Goal: Task Accomplishment & Management: Manage account settings

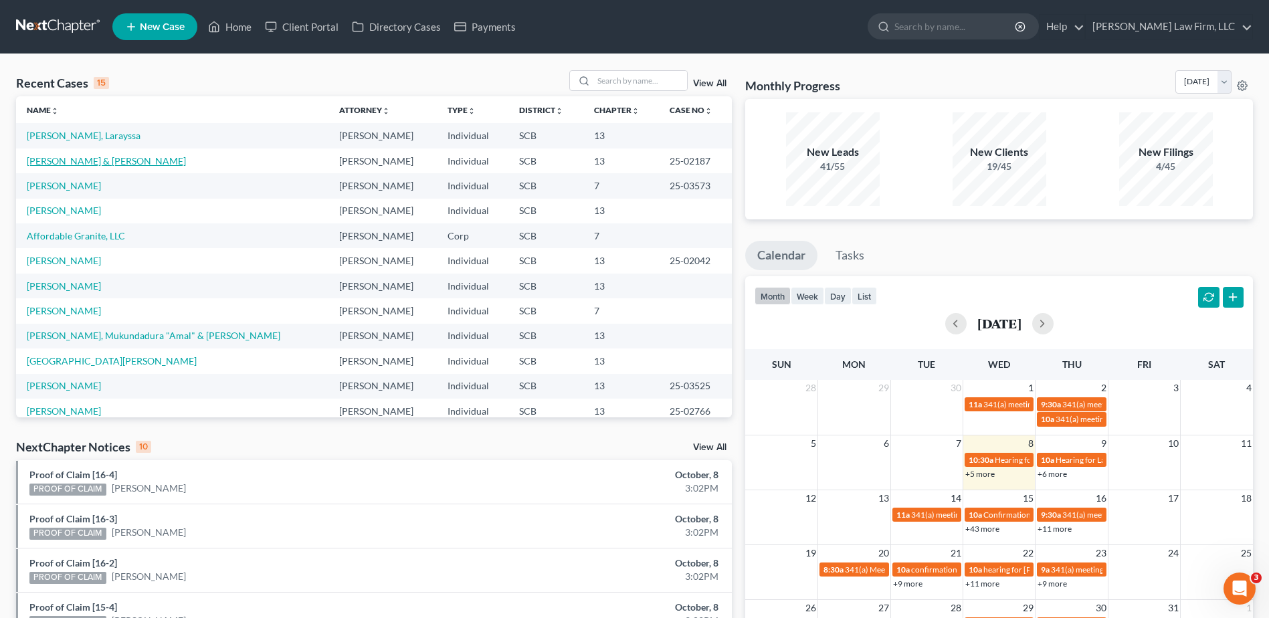
click at [90, 163] on link "[PERSON_NAME] & [PERSON_NAME]" at bounding box center [106, 160] width 159 height 11
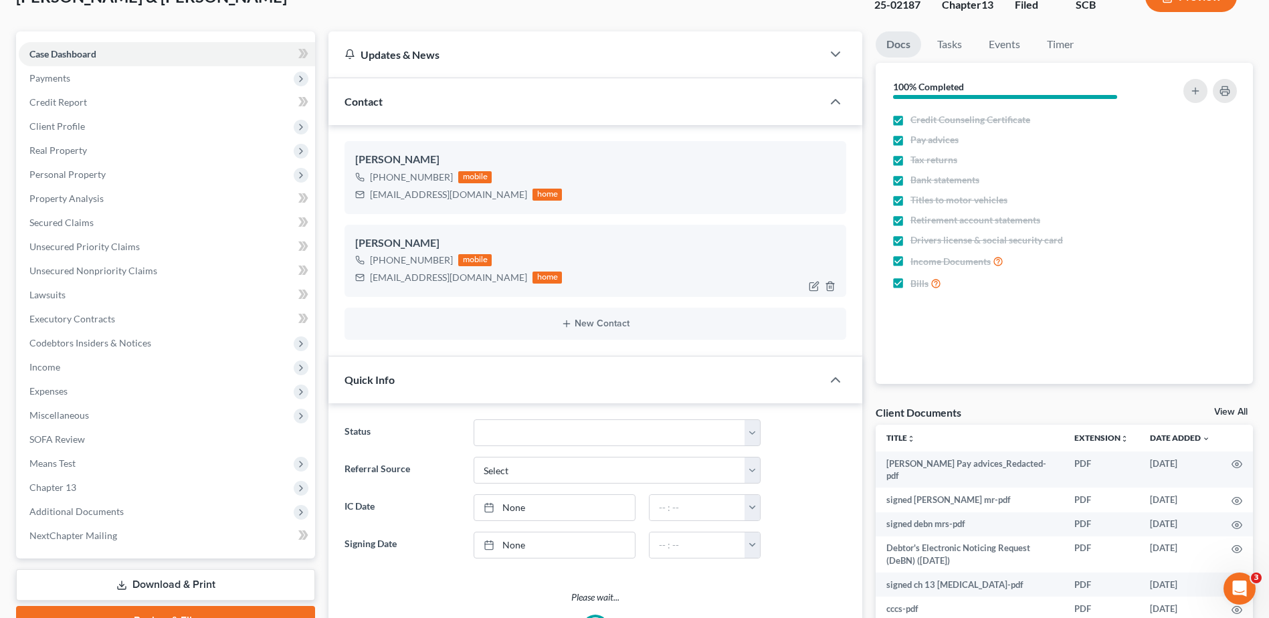
select select "1"
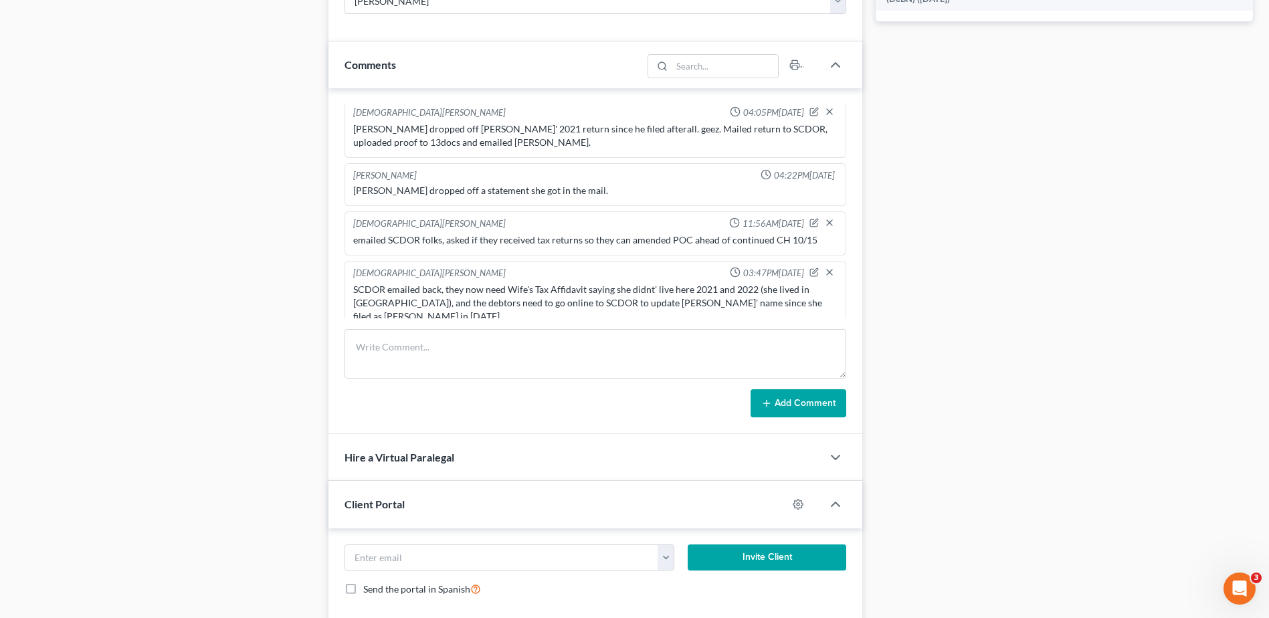
scroll to position [849, 0]
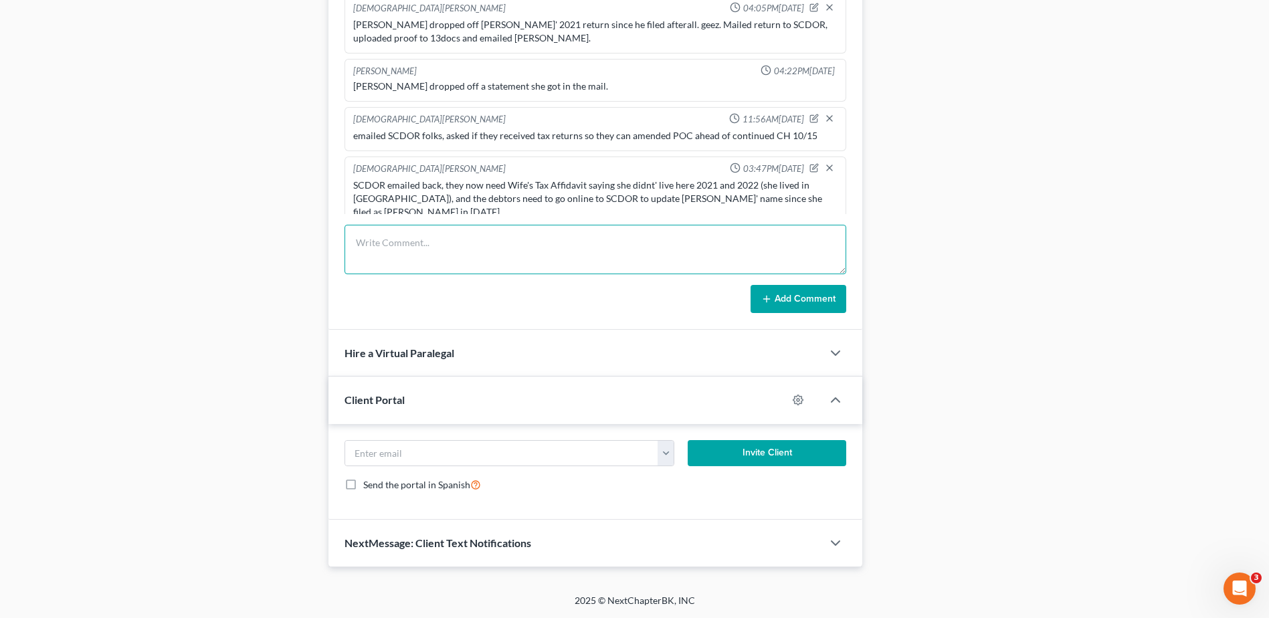
click at [389, 232] on textarea at bounding box center [596, 250] width 502 height 50
type textarea "emailed tax aff to SCDOR; uploaded to 13 docs. [PERSON_NAME] confirmed she upda…"
click at [814, 307] on button "Add Comment" at bounding box center [799, 299] width 96 height 28
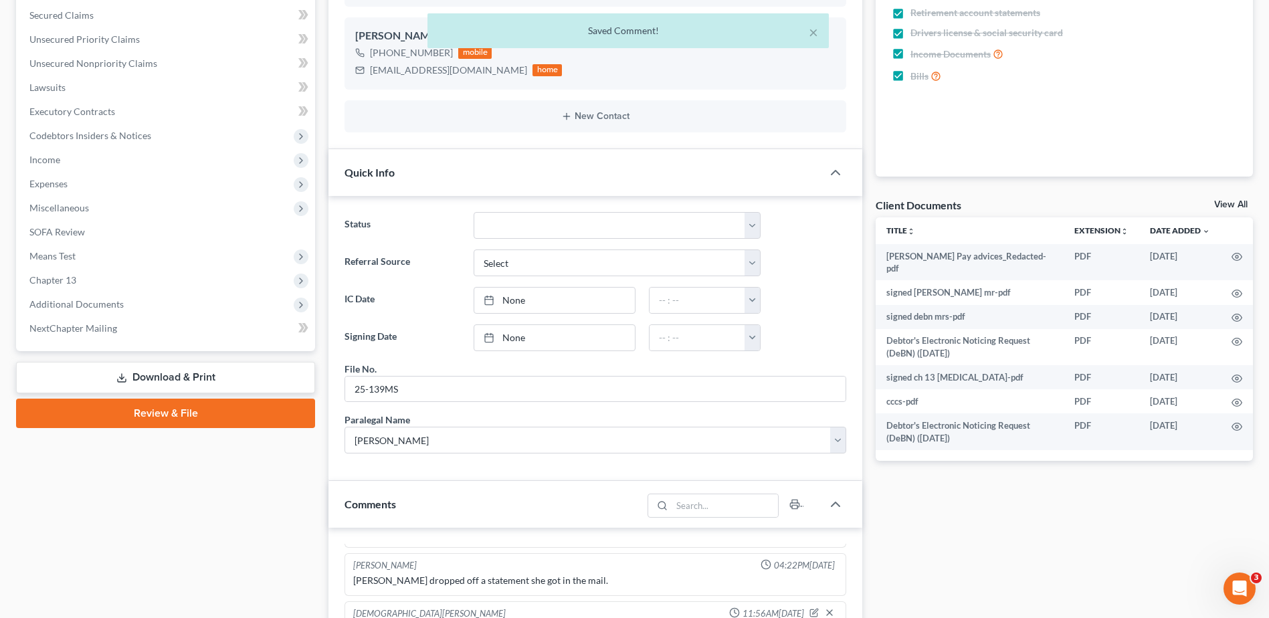
scroll to position [46, 0]
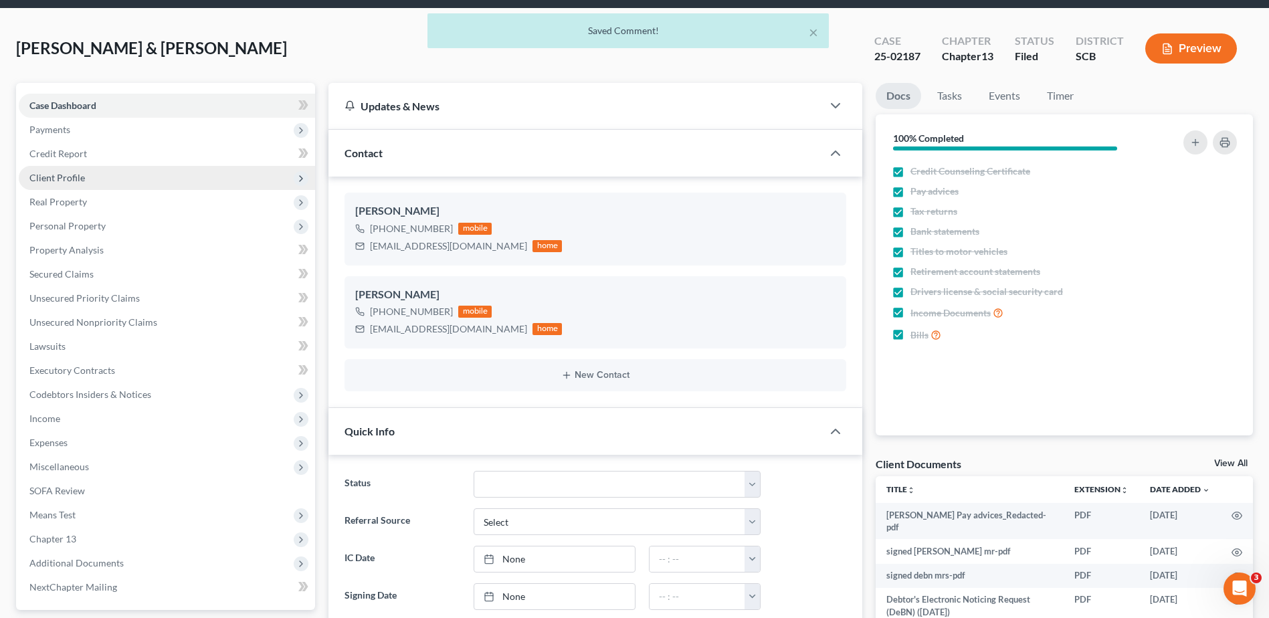
click at [84, 176] on span "Client Profile" at bounding box center [167, 178] width 296 height 24
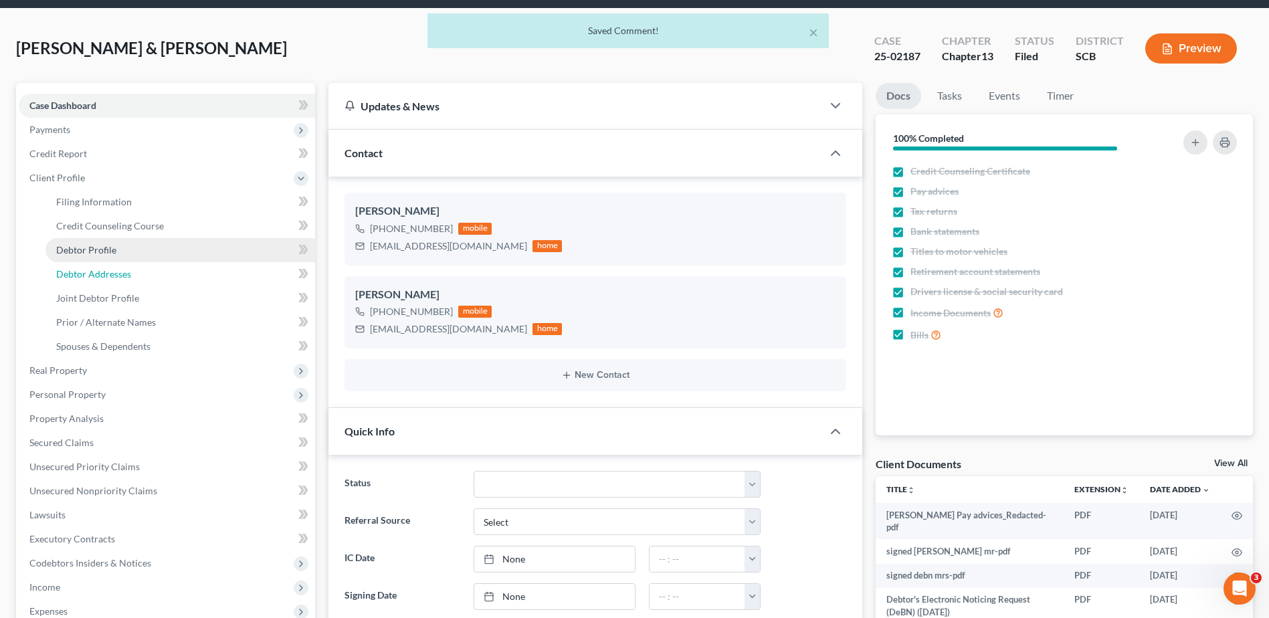
drag, startPoint x: 150, startPoint y: 279, endPoint x: 244, endPoint y: 258, distance: 96.6
click at [150, 279] on link "Debtor Addresses" at bounding box center [181, 274] width 270 height 24
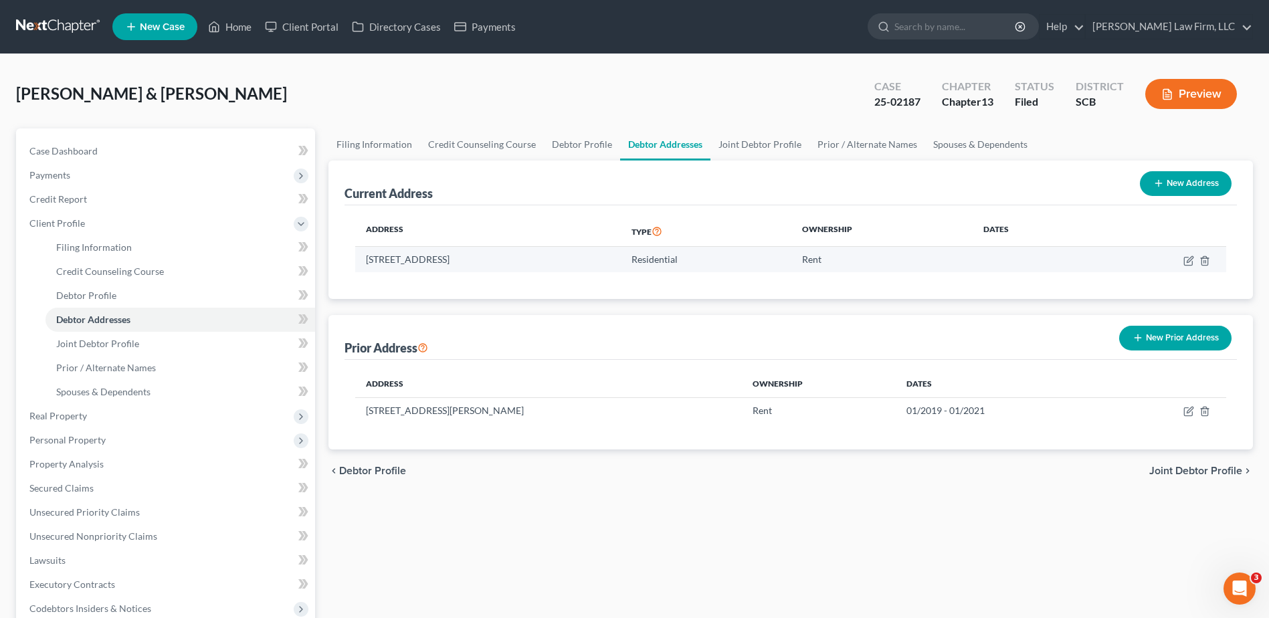
drag, startPoint x: 367, startPoint y: 260, endPoint x: 540, endPoint y: 264, distance: 173.3
click at [540, 264] on td "[STREET_ADDRESS]" at bounding box center [488, 259] width 266 height 25
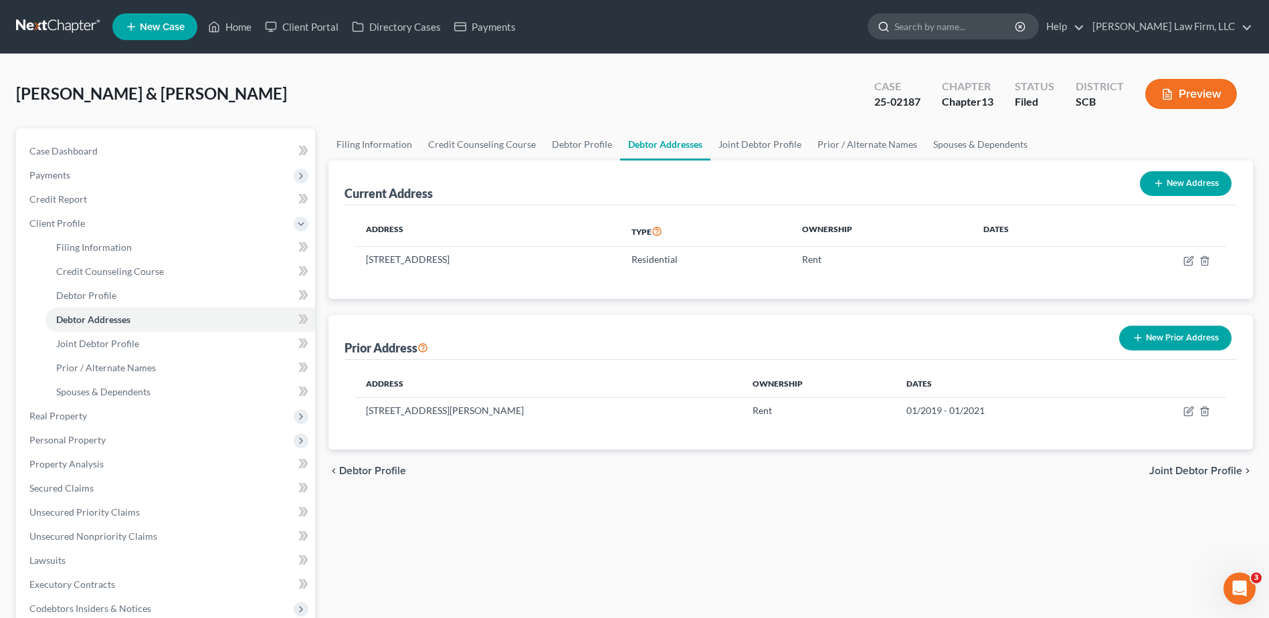
drag, startPoint x: 993, startPoint y: 37, endPoint x: 987, endPoint y: 49, distance: 13.5
click at [993, 37] on input "search" at bounding box center [956, 26] width 122 height 25
type input "[PERSON_NAME]"
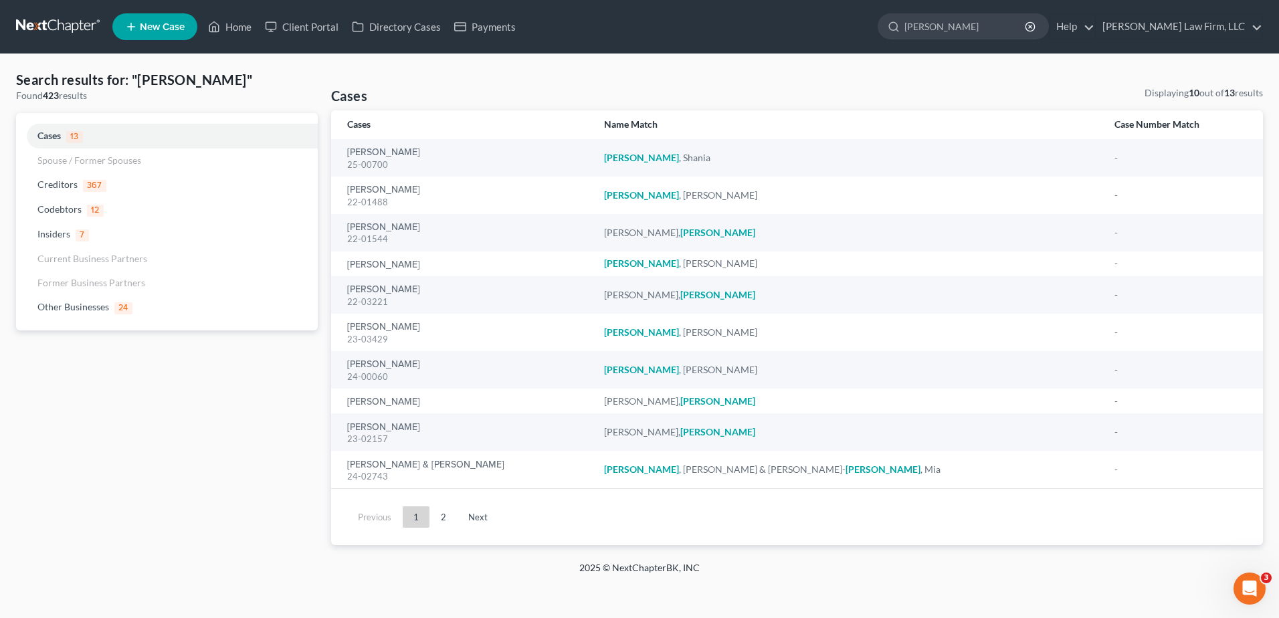
click at [73, 25] on link at bounding box center [59, 27] width 86 height 24
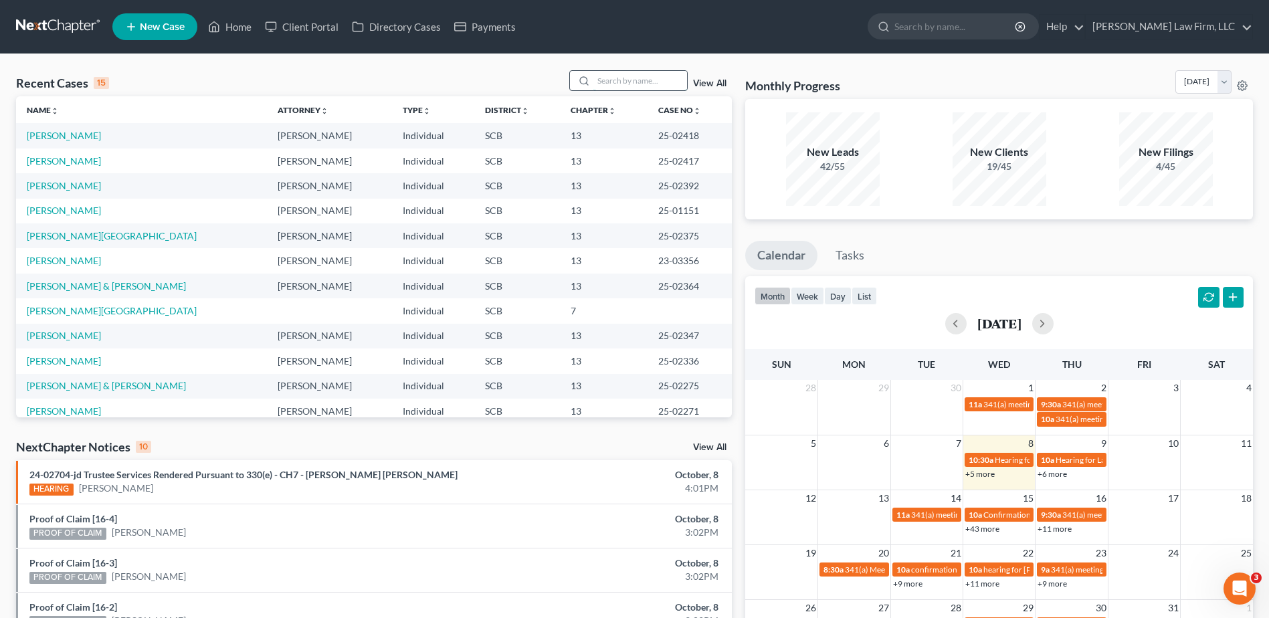
click at [637, 83] on input "search" at bounding box center [641, 80] width 94 height 19
type input "goff"
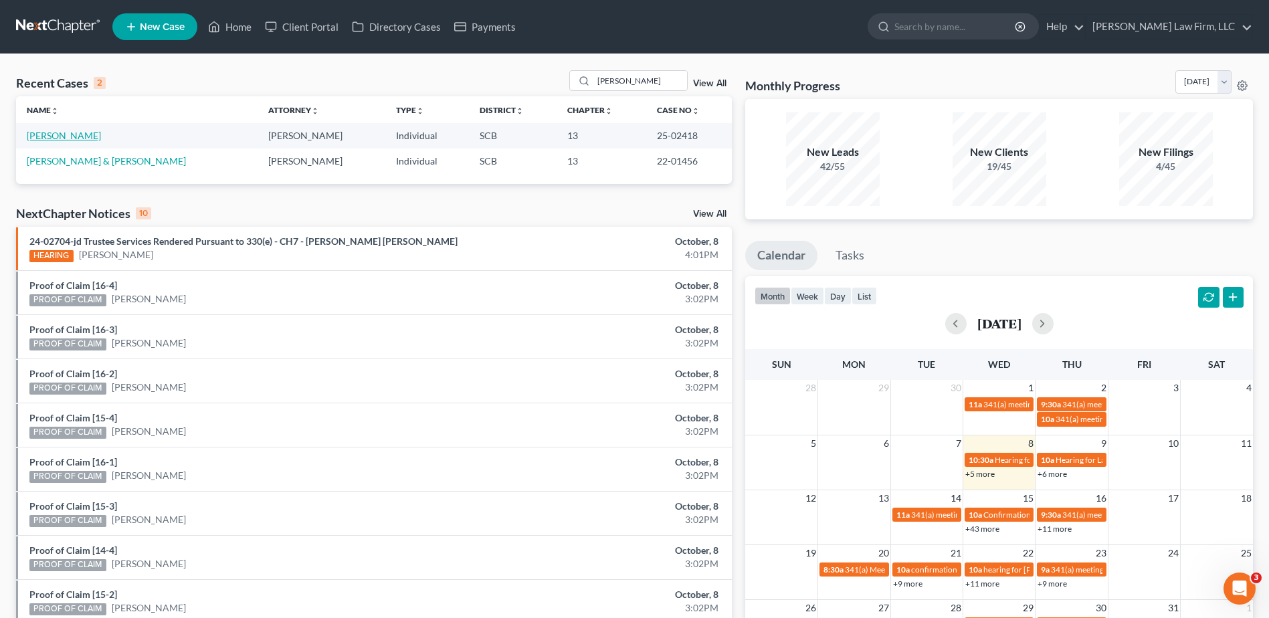
click at [44, 132] on link "Goff, Kristina" at bounding box center [64, 135] width 74 height 11
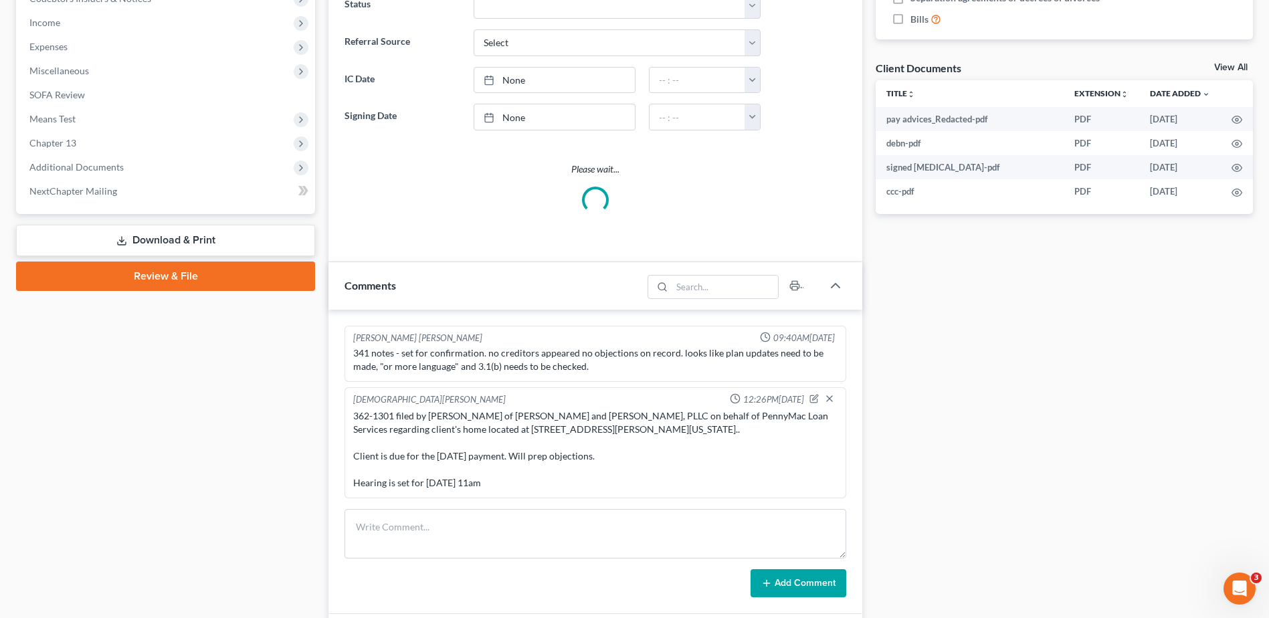
select select "0"
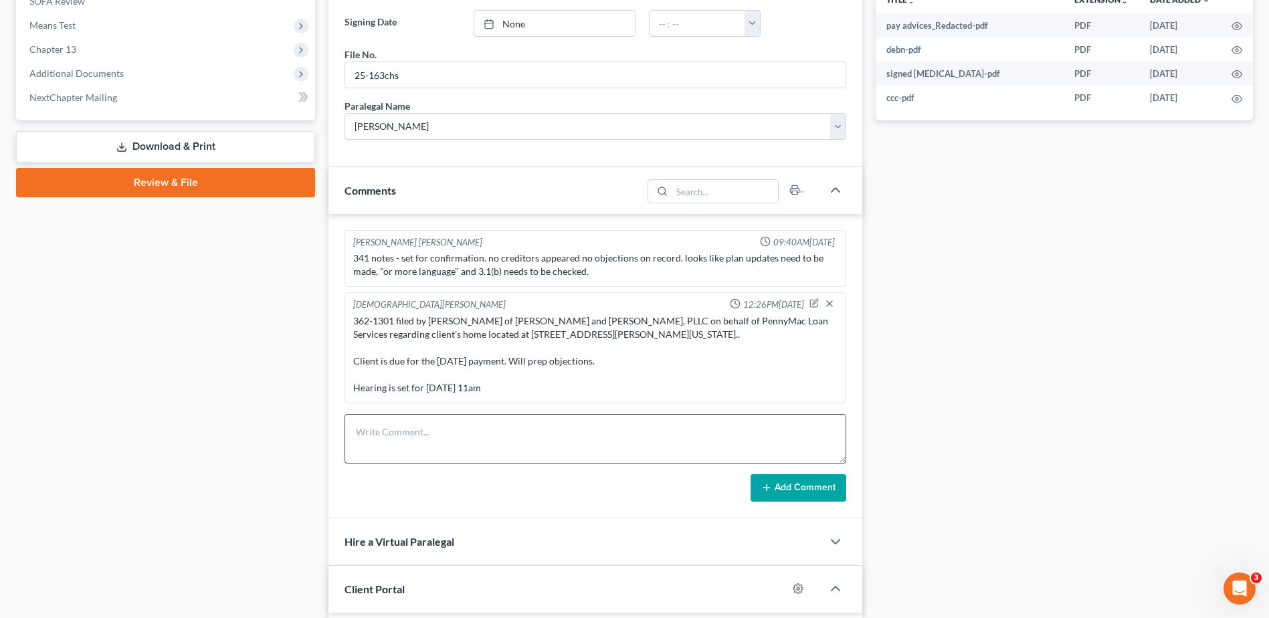
drag, startPoint x: 458, startPoint y: 464, endPoint x: 459, endPoint y: 435, distance: 29.5
click at [458, 462] on form "Add Comment" at bounding box center [596, 458] width 502 height 88
click at [458, 433] on textarea at bounding box center [596, 439] width 502 height 50
type textarea "Emailed Josh/Jayne asked for 12 mo cure"
click at [793, 482] on button "Add Comment" at bounding box center [799, 488] width 96 height 28
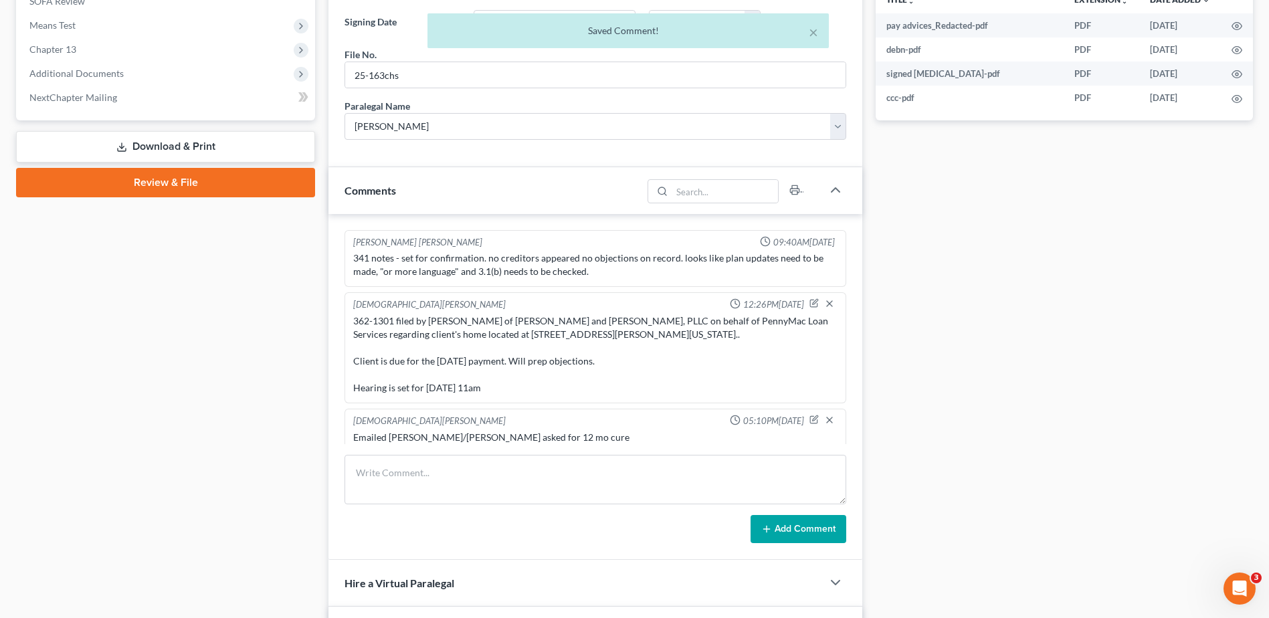
scroll to position [9, 0]
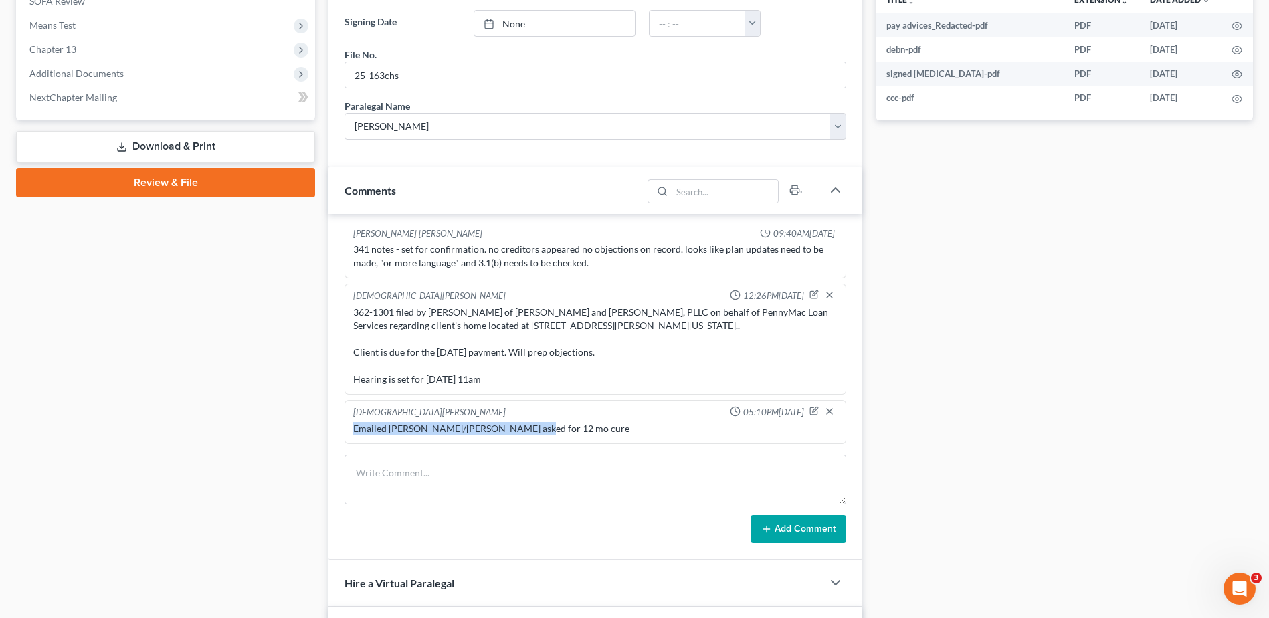
drag, startPoint x: 525, startPoint y: 428, endPoint x: 348, endPoint y: 430, distance: 176.7
click at [348, 430] on div "Kristen Buck 05:10PM, 10/08/2025 Emailed Josh/Jayne asked for 12 mo cure" at bounding box center [596, 422] width 502 height 44
copy div "Emailed Josh/Jayne asked for 12 mo cure"
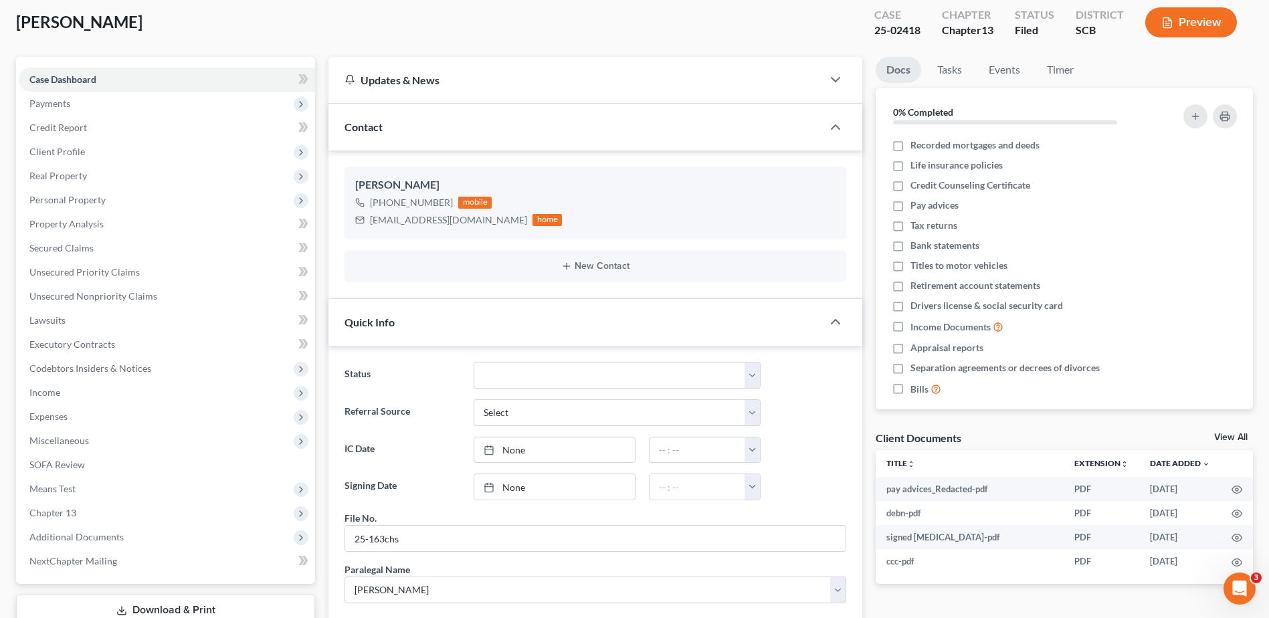
scroll to position [0, 0]
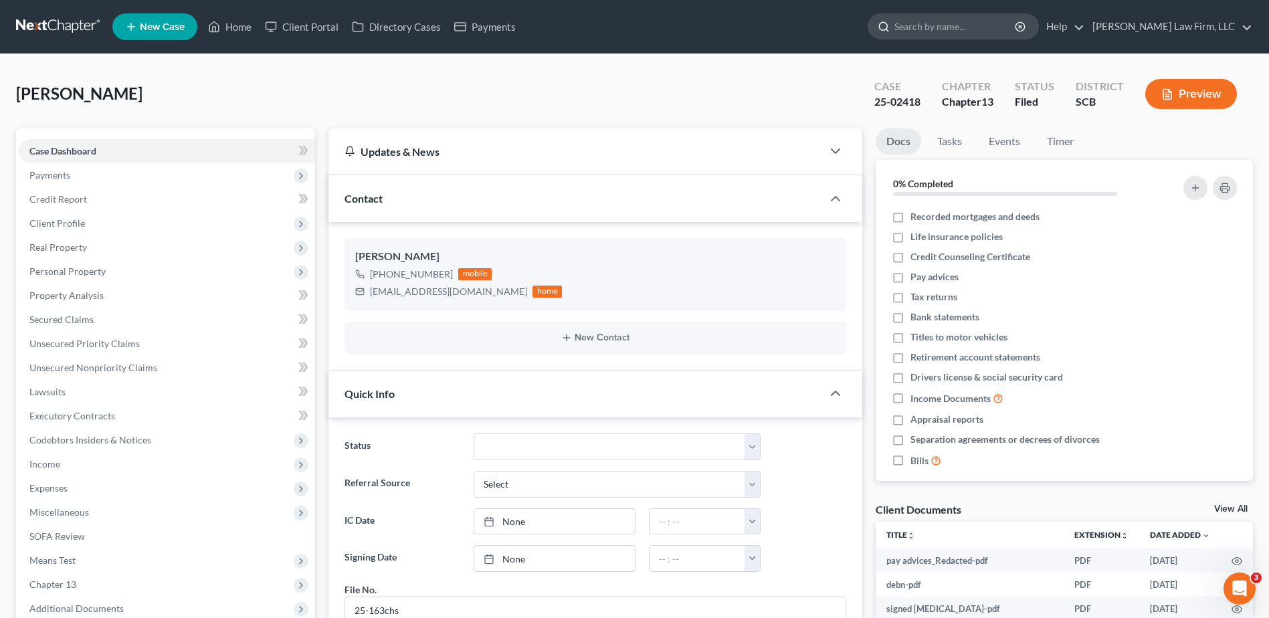
click at [969, 29] on input "search" at bounding box center [956, 26] width 122 height 25
type input "este;"
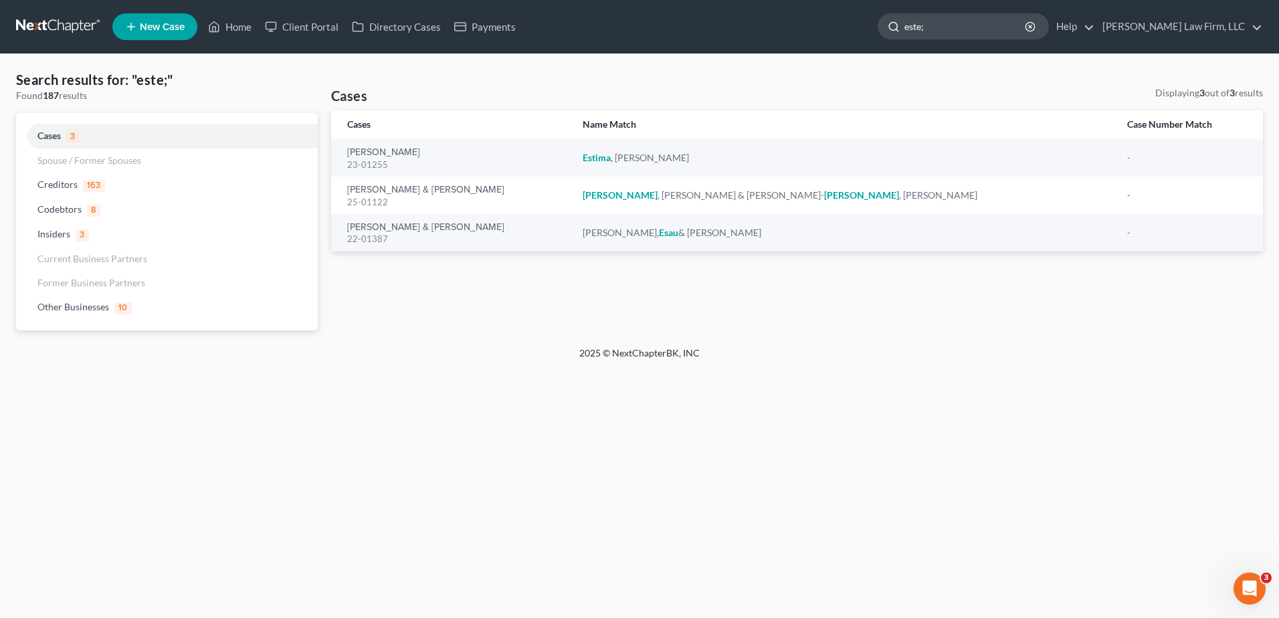
click at [968, 30] on input "este;" at bounding box center [966, 26] width 122 height 25
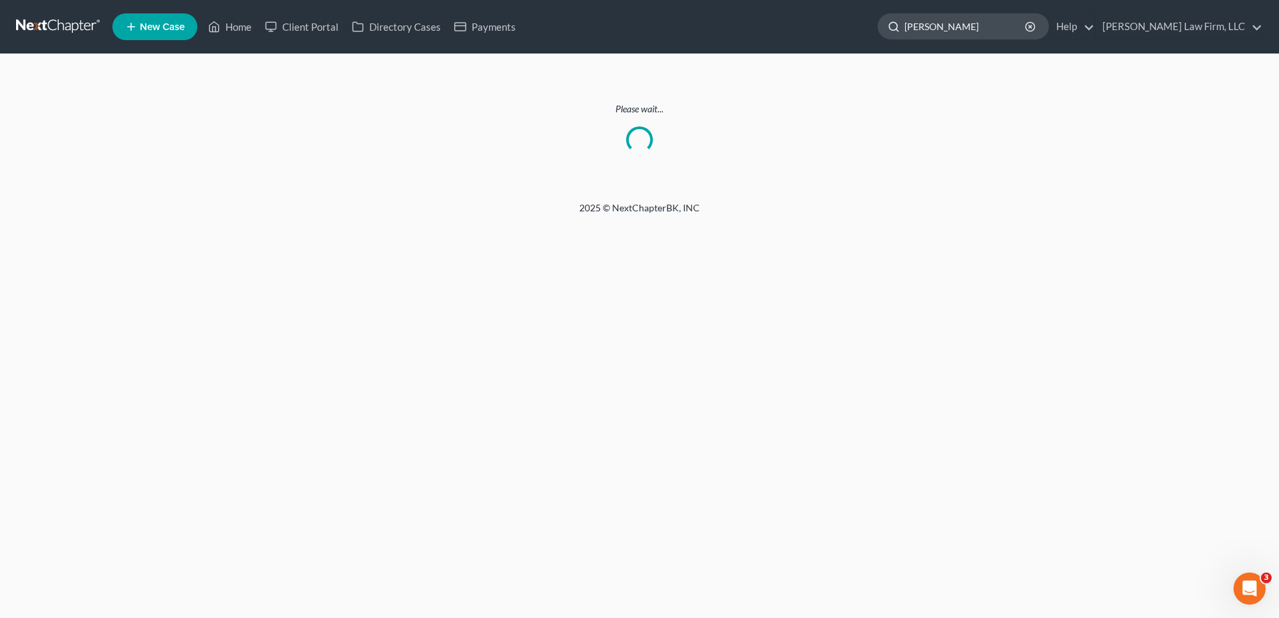
type input "estel"
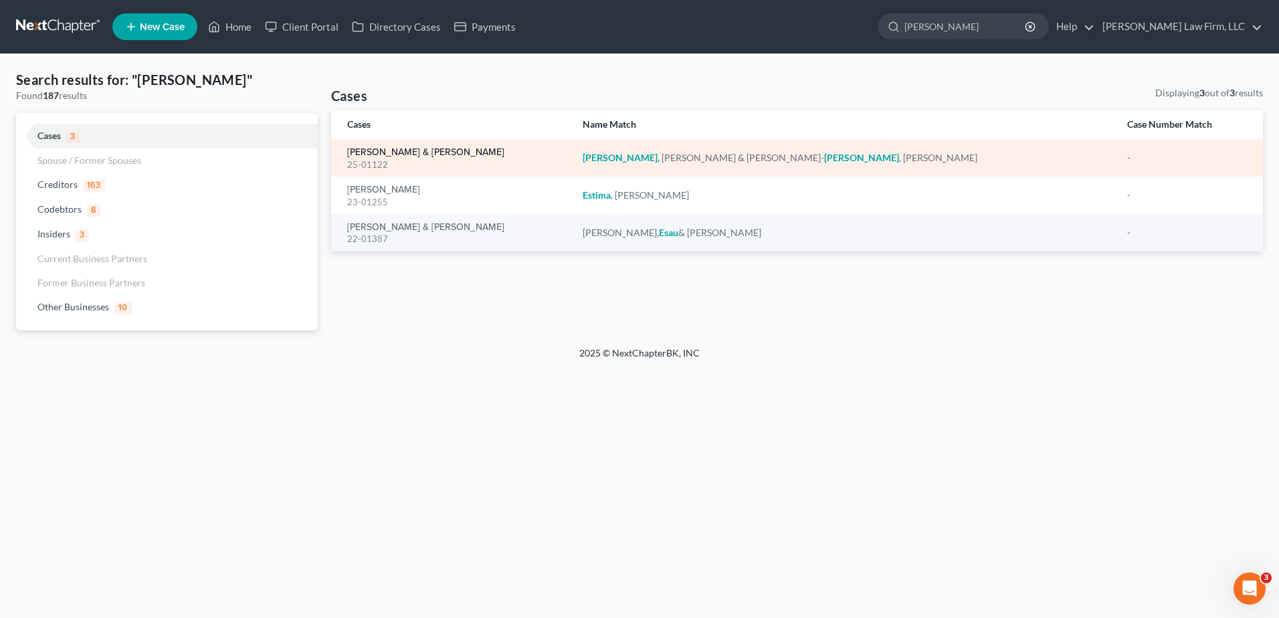
click at [442, 152] on link "Estel, Chadwick & Rose-Estel, Sharon" at bounding box center [425, 152] width 157 height 9
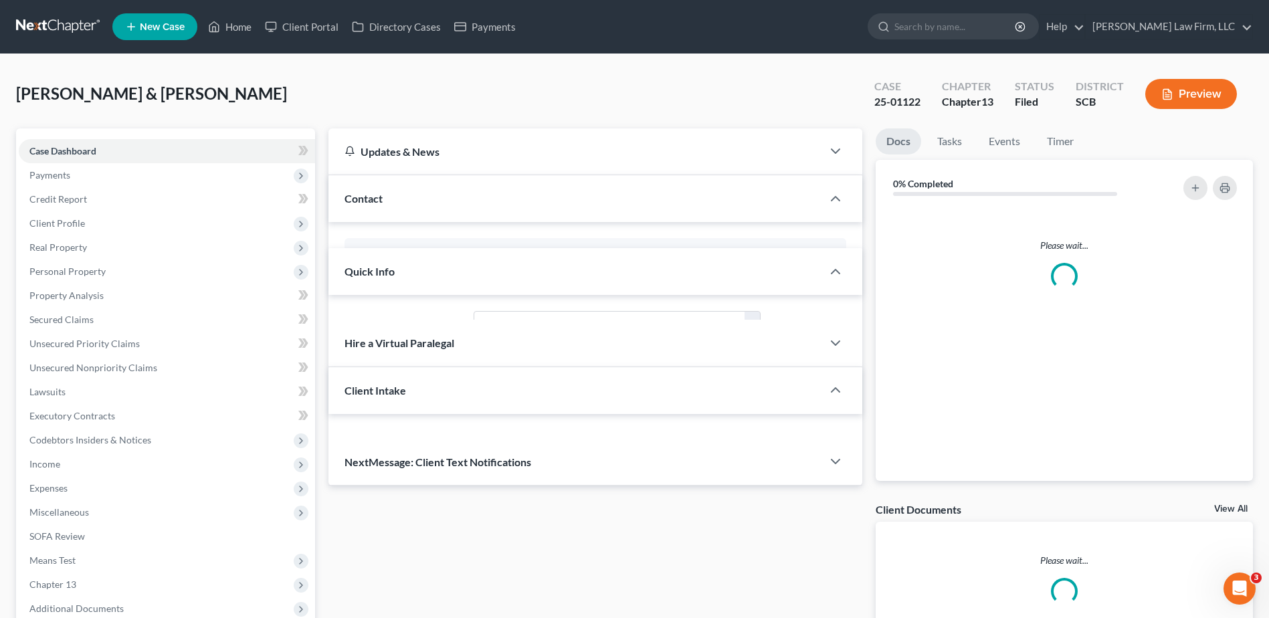
select select "1"
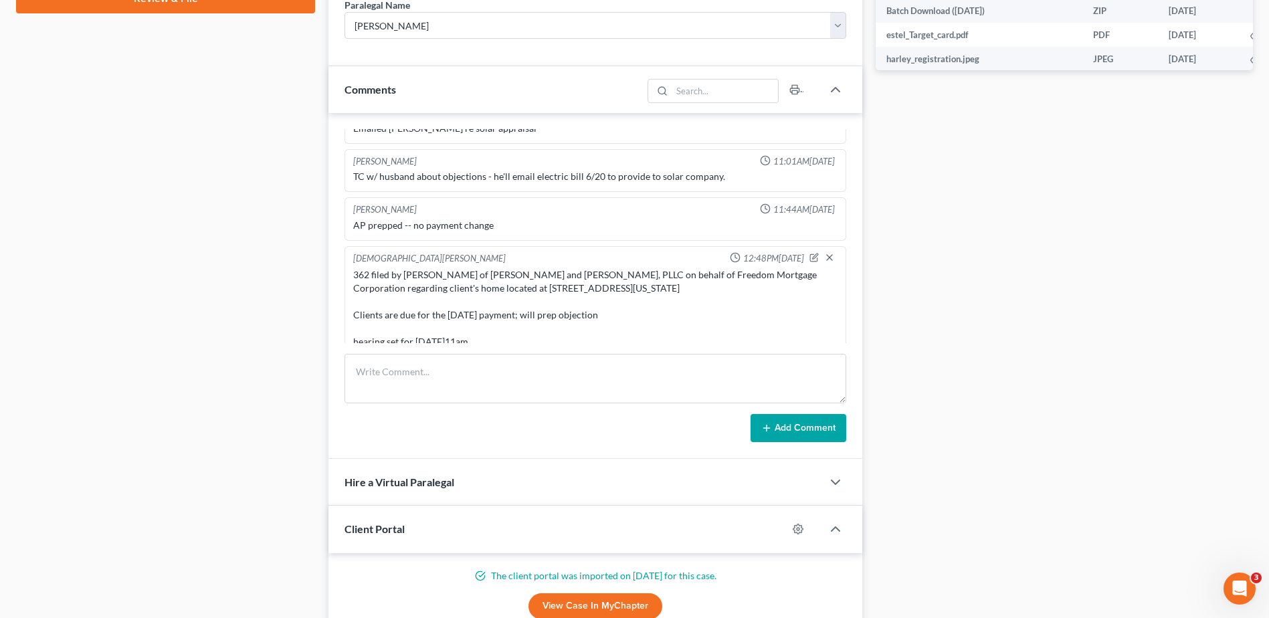
scroll to position [736, 0]
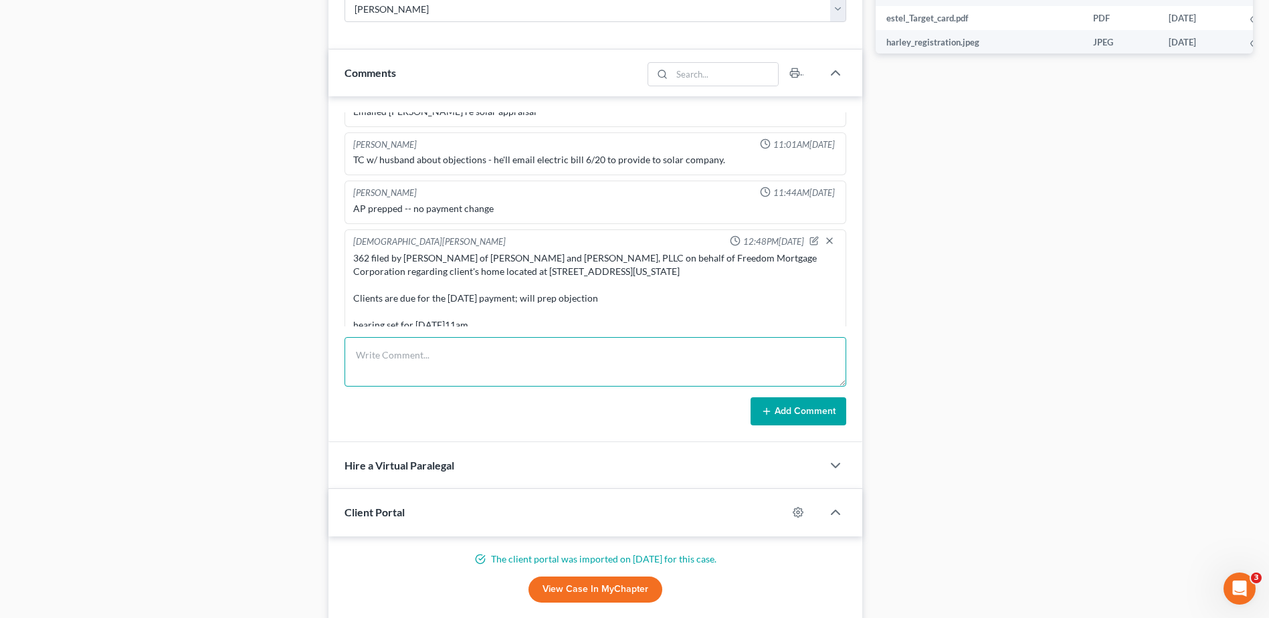
click at [436, 369] on textarea at bounding box center [596, 362] width 502 height 50
paste textarea "Emailed Josh/Jayne asked for 12 mo cure"
type textarea "Emailed Josh/Jayne asked for 12 mo cure"
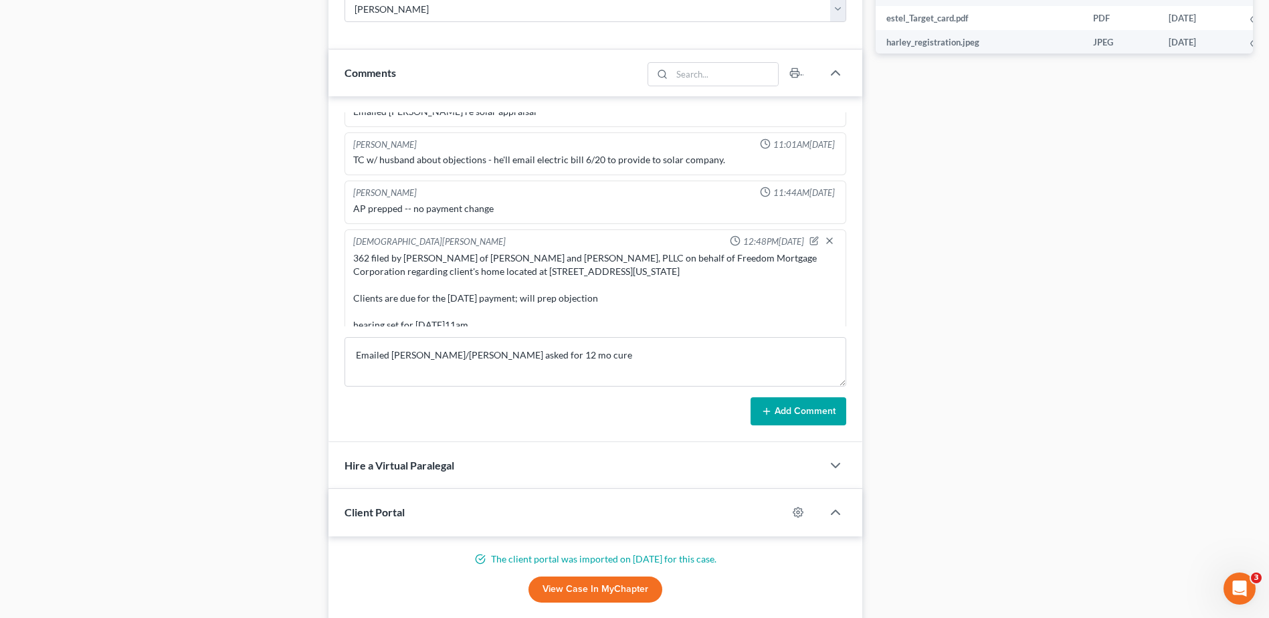
click at [800, 414] on button "Add Comment" at bounding box center [799, 411] width 96 height 28
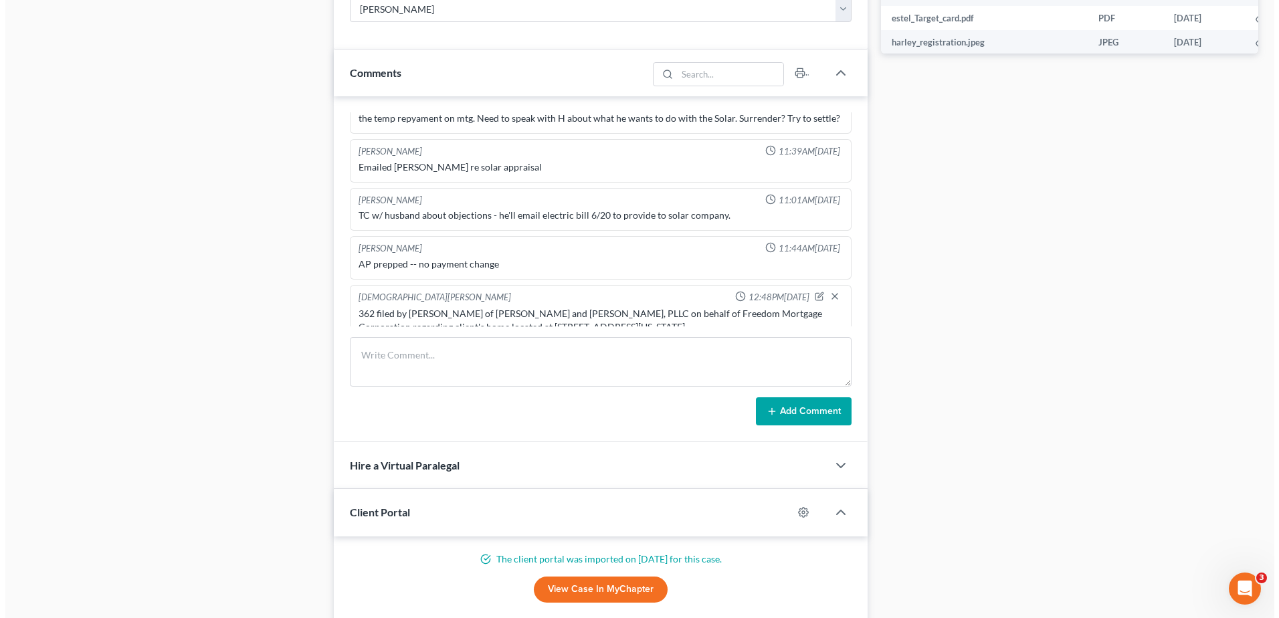
scroll to position [966, 0]
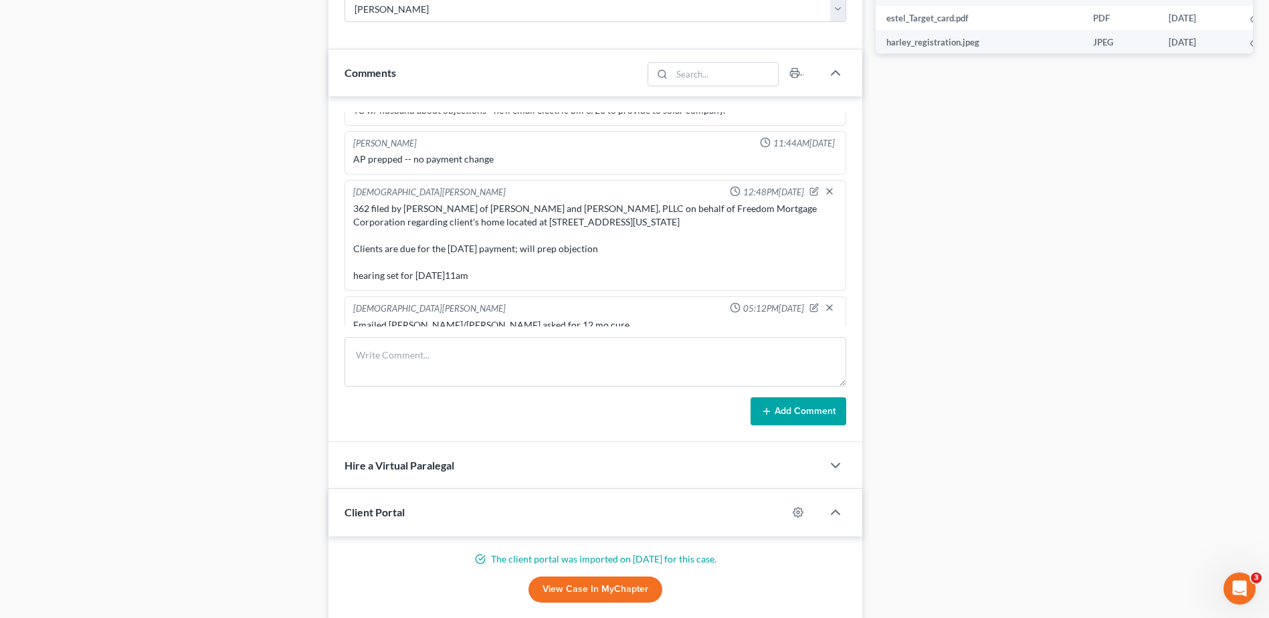
click at [568, 321] on div "Emailed Josh/Jayne asked for 12 mo cure" at bounding box center [596, 325] width 490 height 19
click at [315, 319] on div "Case Dashboard Payments Invoices Payments Payments Credit Report Client Profile" at bounding box center [165, 29] width 312 height 1275
click at [327, 304] on div "Updates & News × South Carolina District Notes: Take a look at NextChapter's Di…" at bounding box center [595, 29] width 547 height 1275
click at [813, 304] on icon "button" at bounding box center [815, 306] width 5 height 5
type textarea "Emailed Josh/Jayne asked for 12 mo cure"
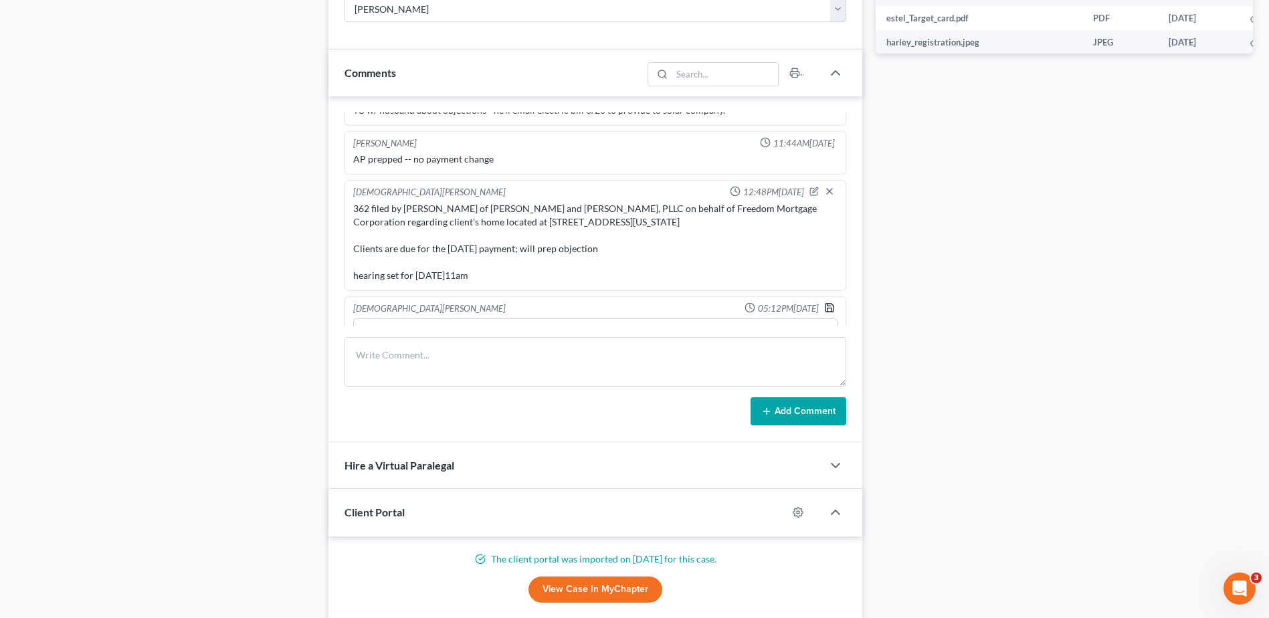
click at [824, 302] on icon "button" at bounding box center [829, 307] width 11 height 11
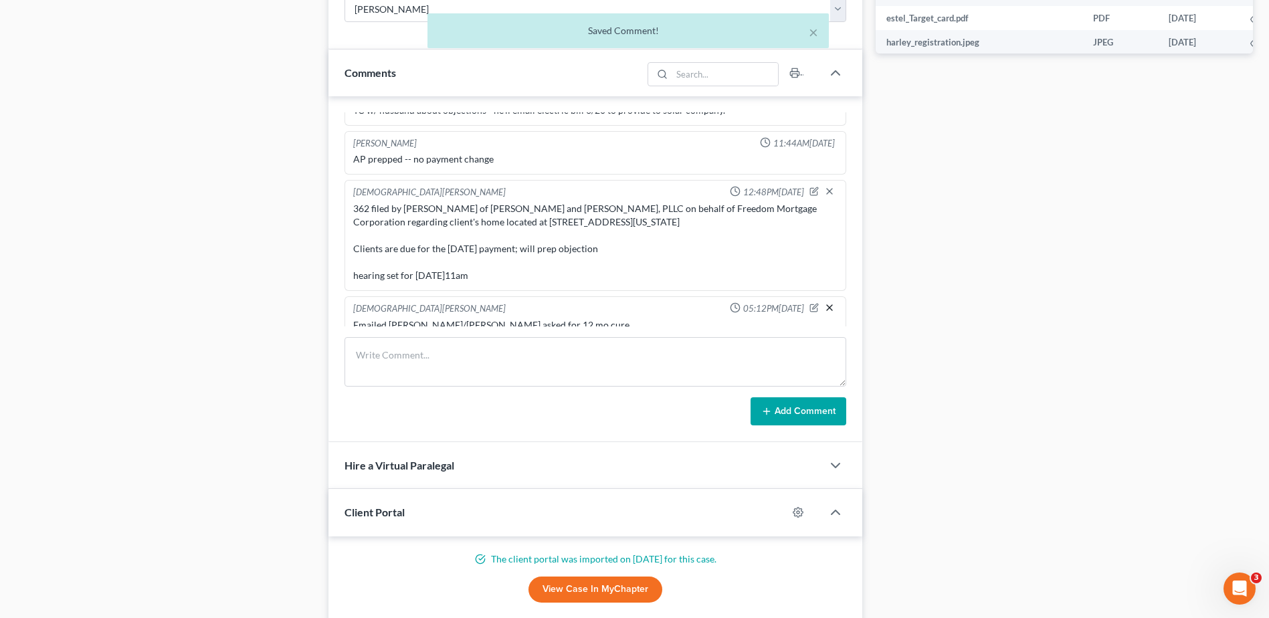
click at [824, 302] on icon "button" at bounding box center [829, 307] width 11 height 11
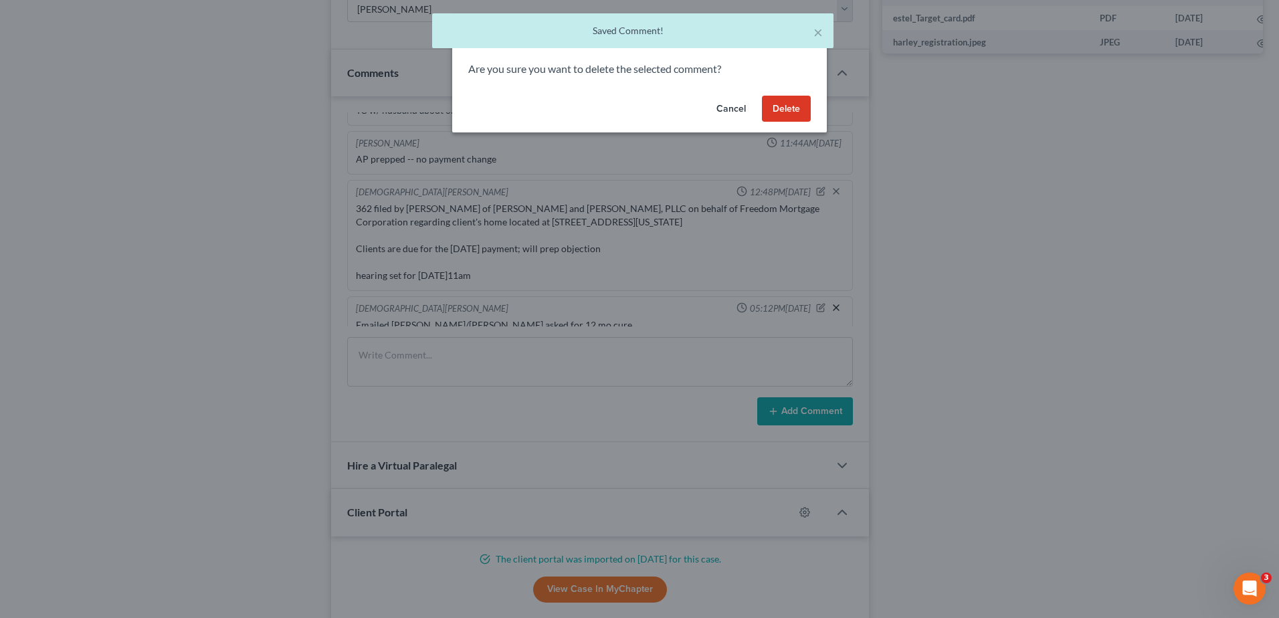
scroll to position [952, 0]
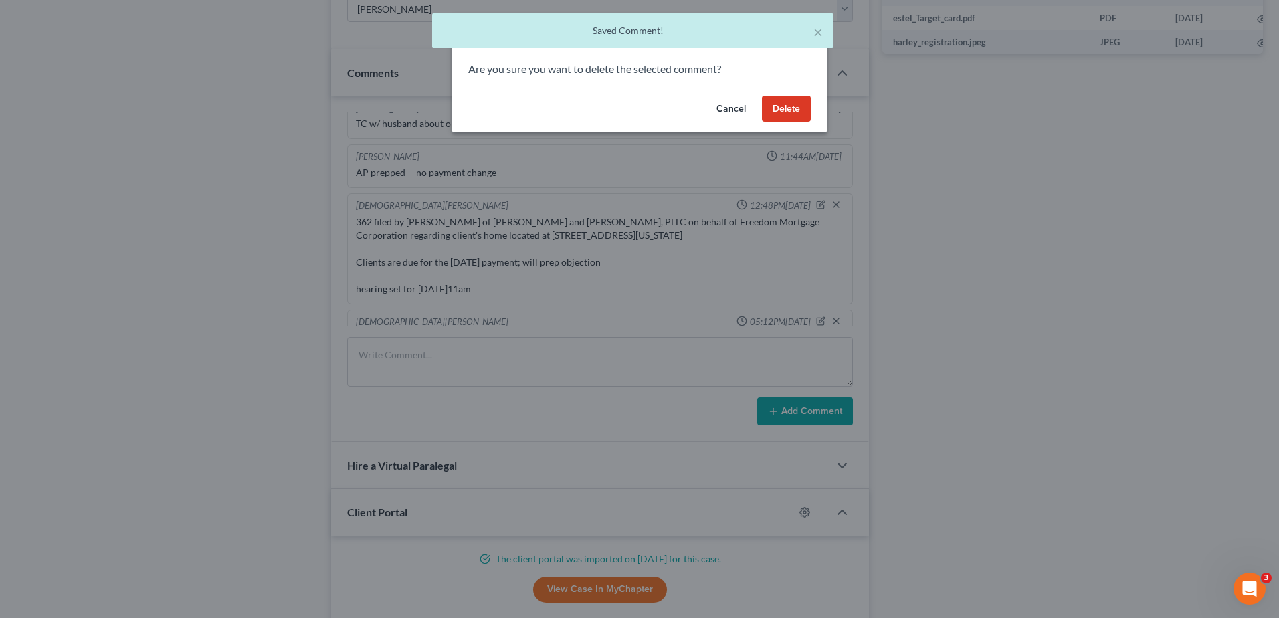
click at [783, 104] on button "Delete" at bounding box center [786, 109] width 49 height 27
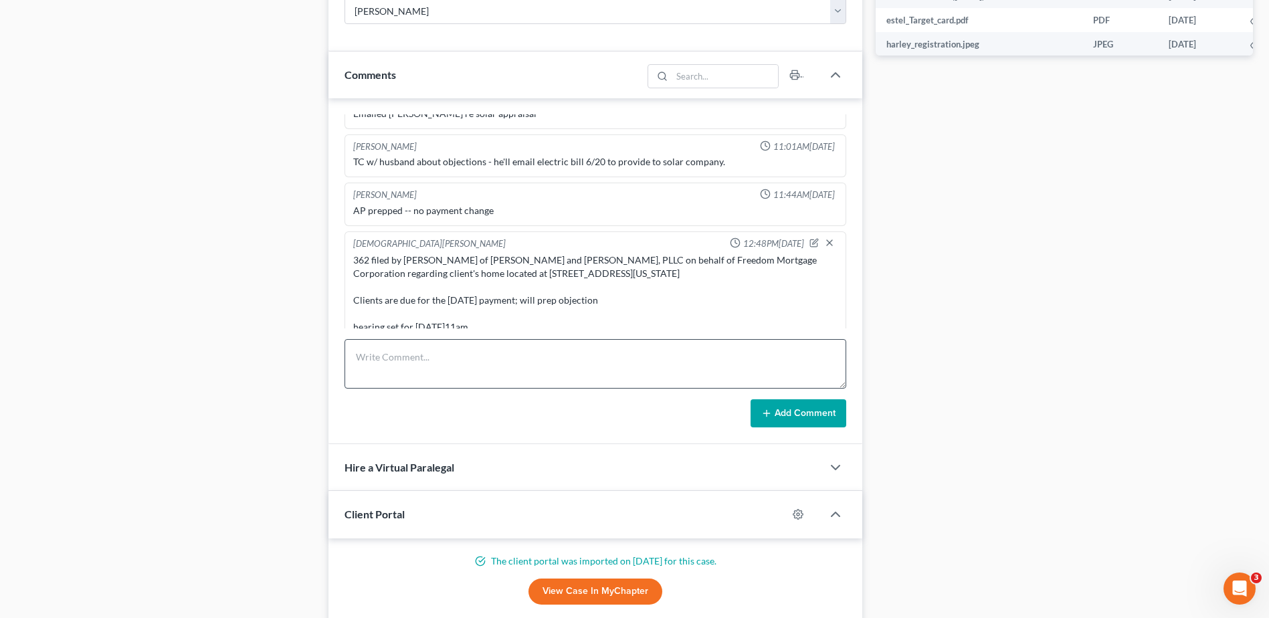
scroll to position [836, 0]
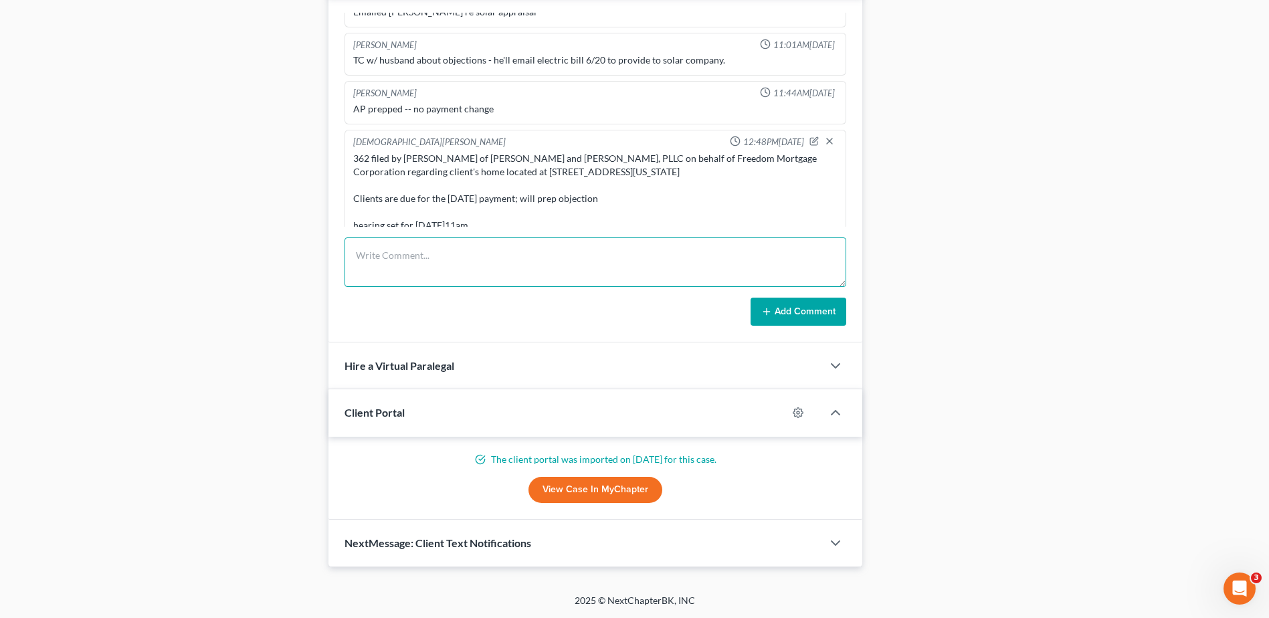
click at [426, 273] on textarea at bounding box center [596, 263] width 502 height 50
paste textarea "Emailed Josh/Jayne asked for 12 mo cure"
type textarea "Emailed Josh/Jayne asked for 12 mo cure"
click at [801, 314] on button "Add Comment" at bounding box center [799, 312] width 96 height 28
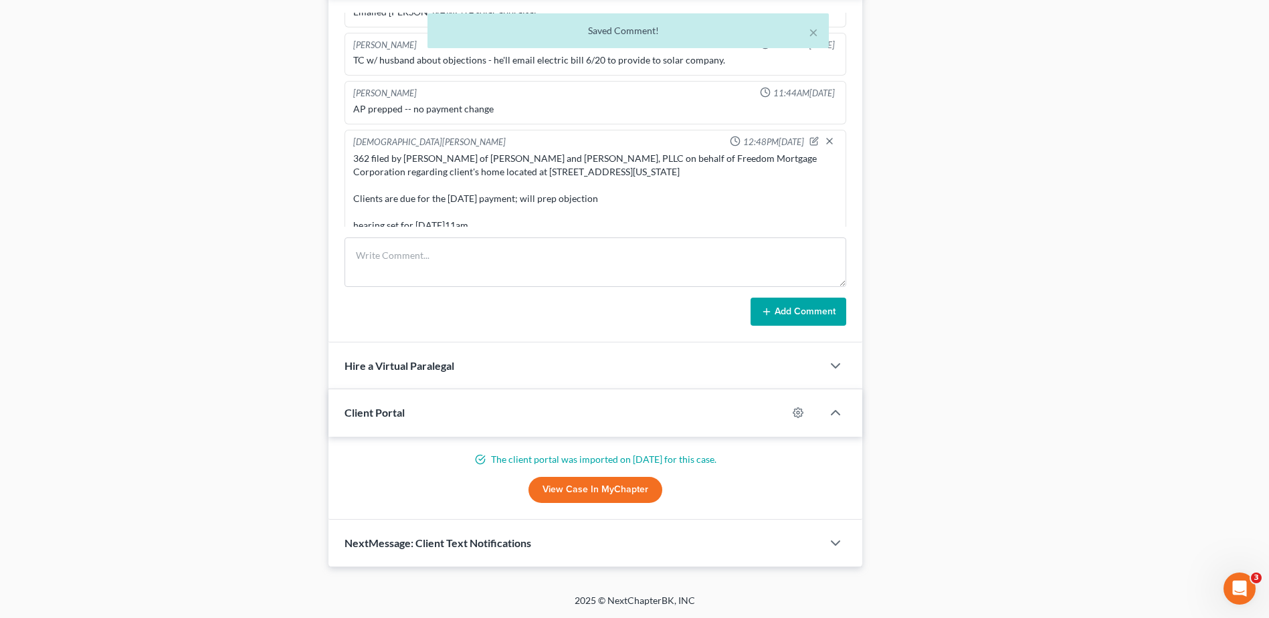
scroll to position [966, 0]
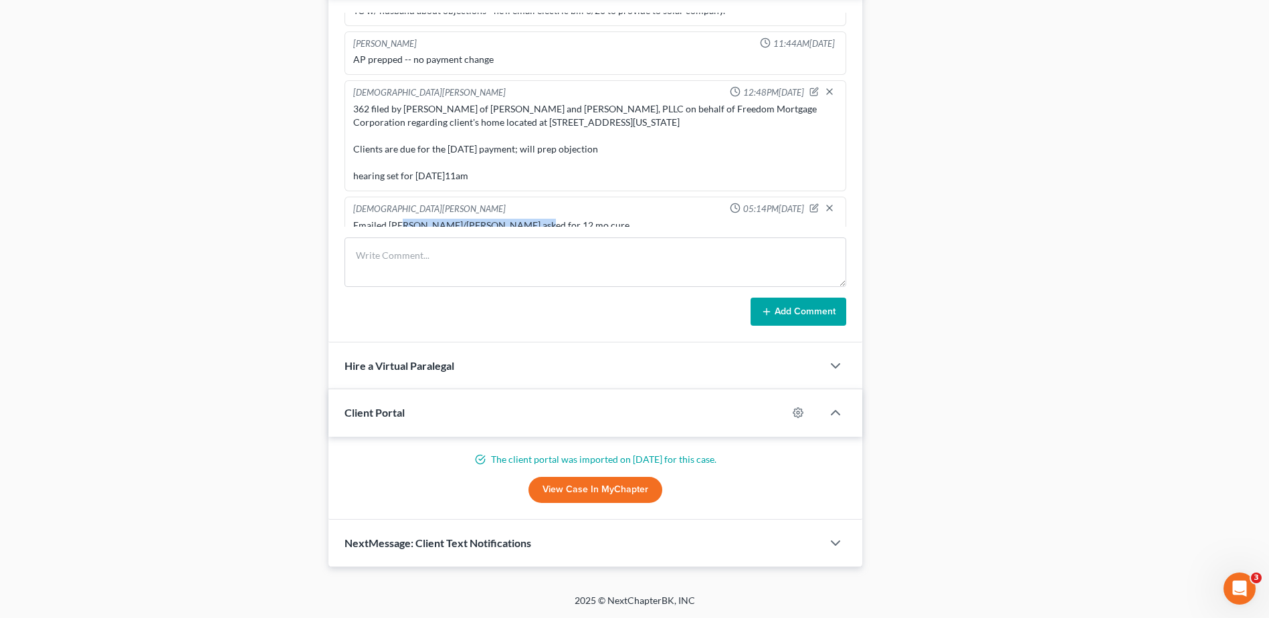
drag, startPoint x: 527, startPoint y: 210, endPoint x: 438, endPoint y: 206, distance: 89.1
click at [403, 219] on div "Emailed Josh/Jayne asked for 12 mo cure" at bounding box center [595, 225] width 484 height 13
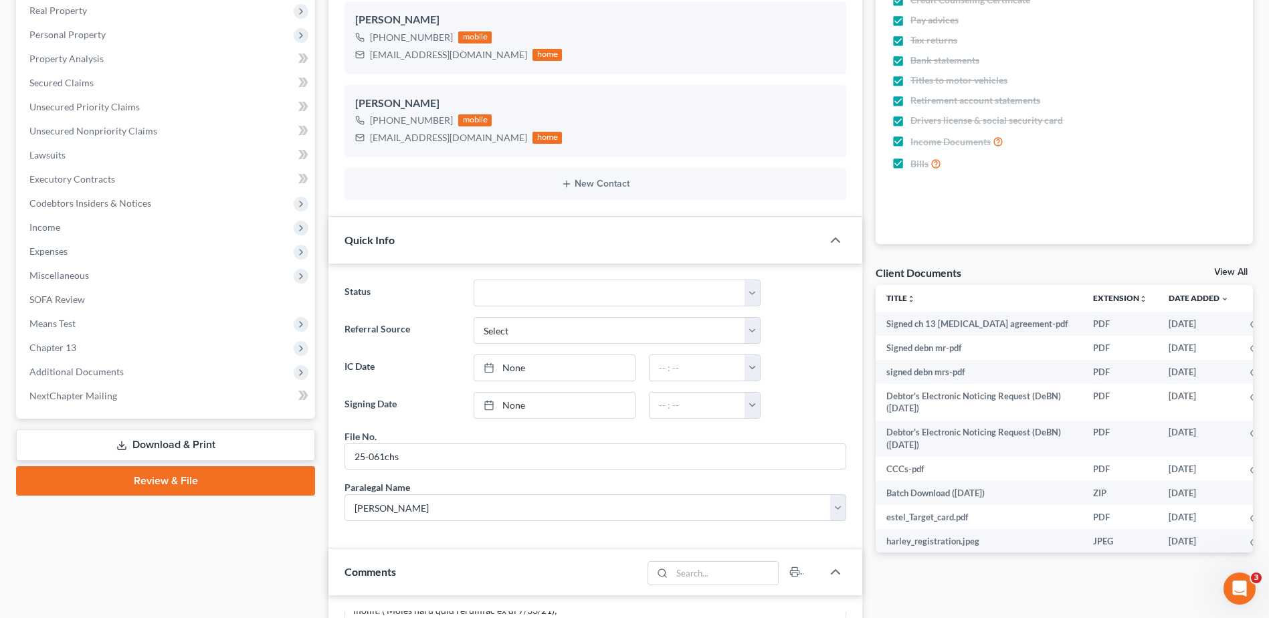
scroll to position [0, 0]
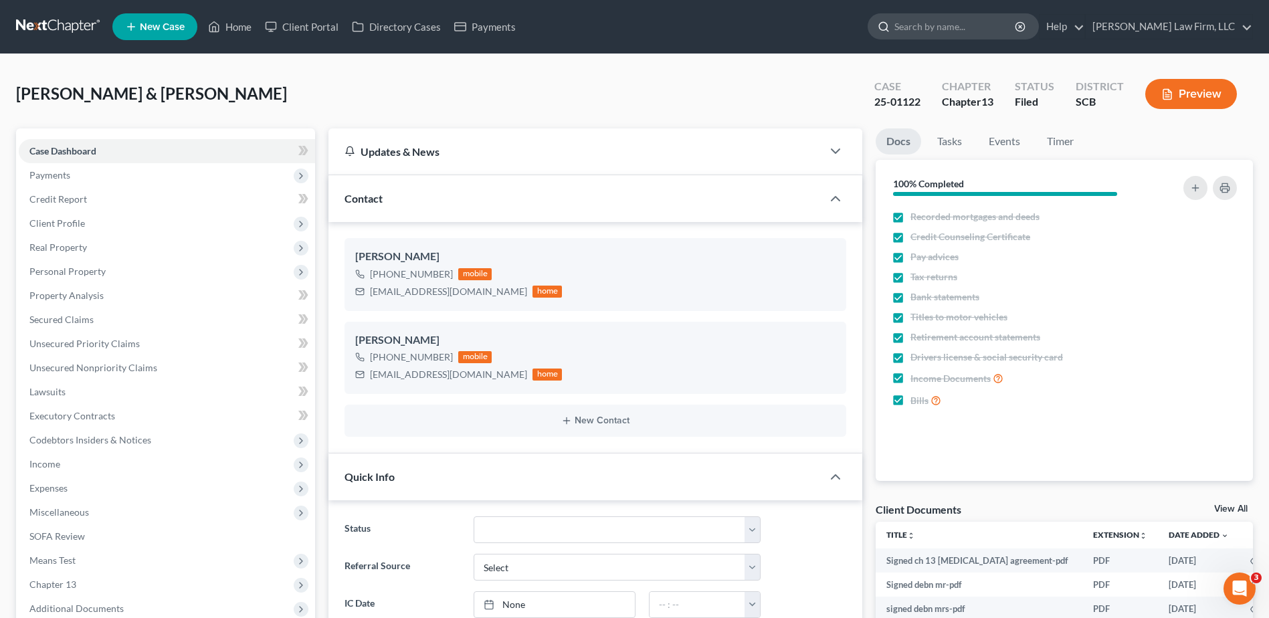
click at [968, 35] on input "search" at bounding box center [956, 26] width 122 height 25
type input "a"
type input "battle"
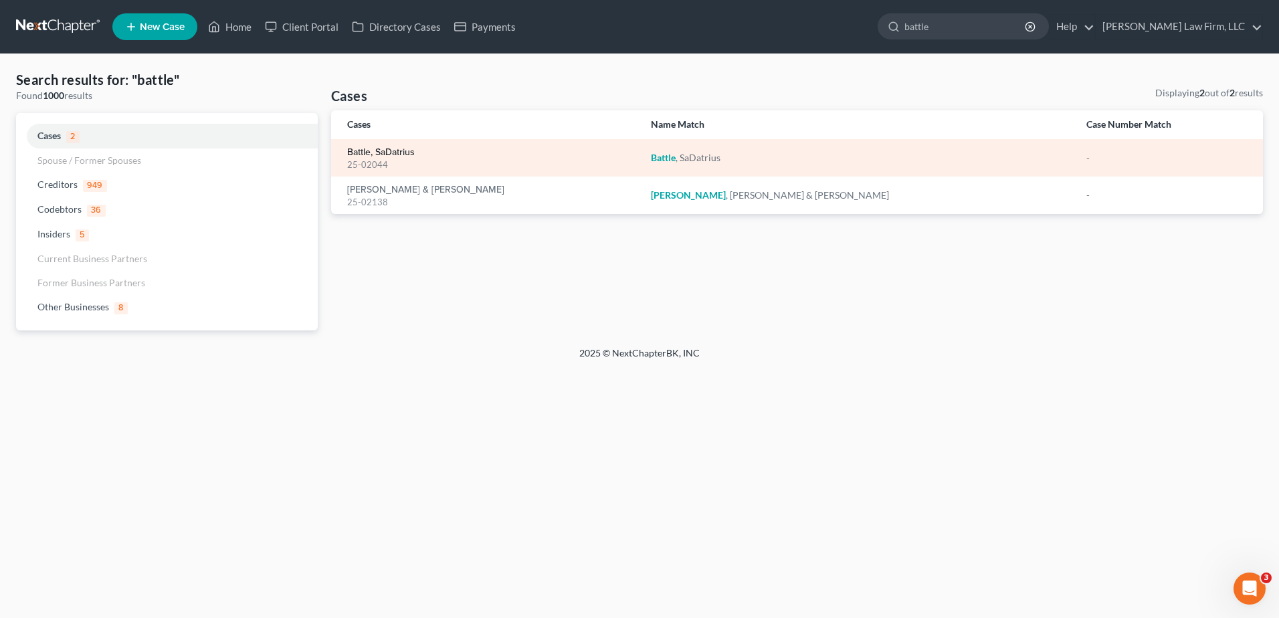
click at [377, 156] on link "Battle, SaDatrius" at bounding box center [381, 152] width 68 height 9
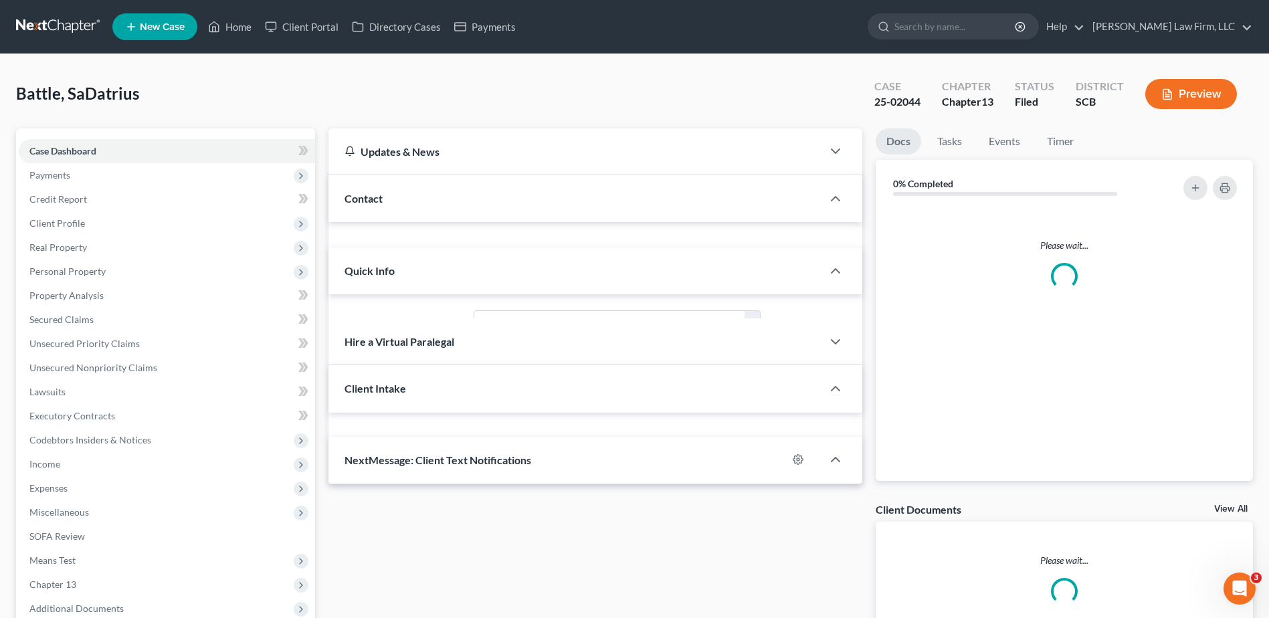
select select "0"
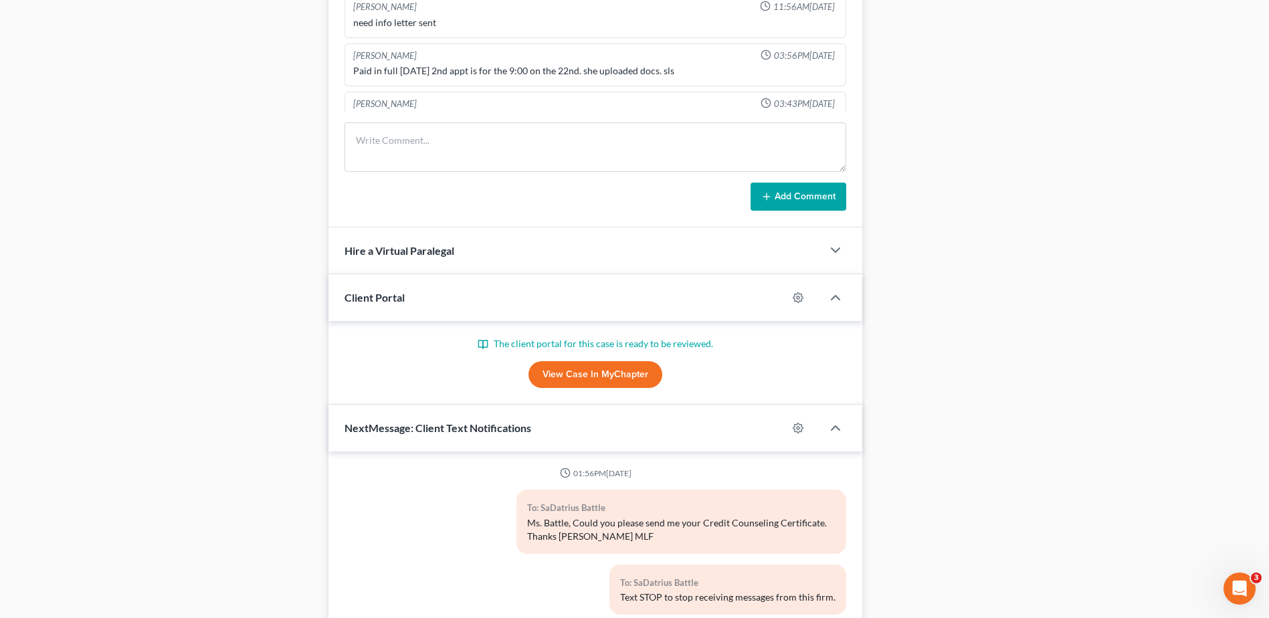
scroll to position [605, 0]
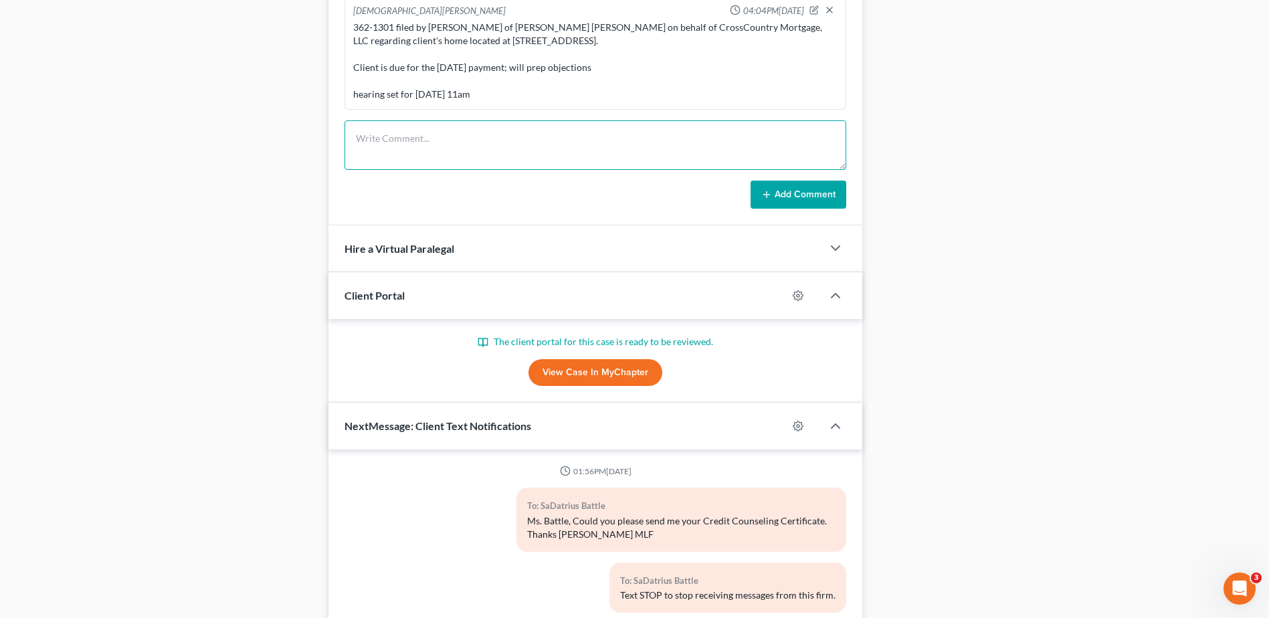
click at [425, 143] on textarea at bounding box center [596, 145] width 502 height 50
type textarea "emailed Liz Parrott, asked for 12 mo cure"
click at [804, 188] on button "Add Comment" at bounding box center [799, 195] width 96 height 28
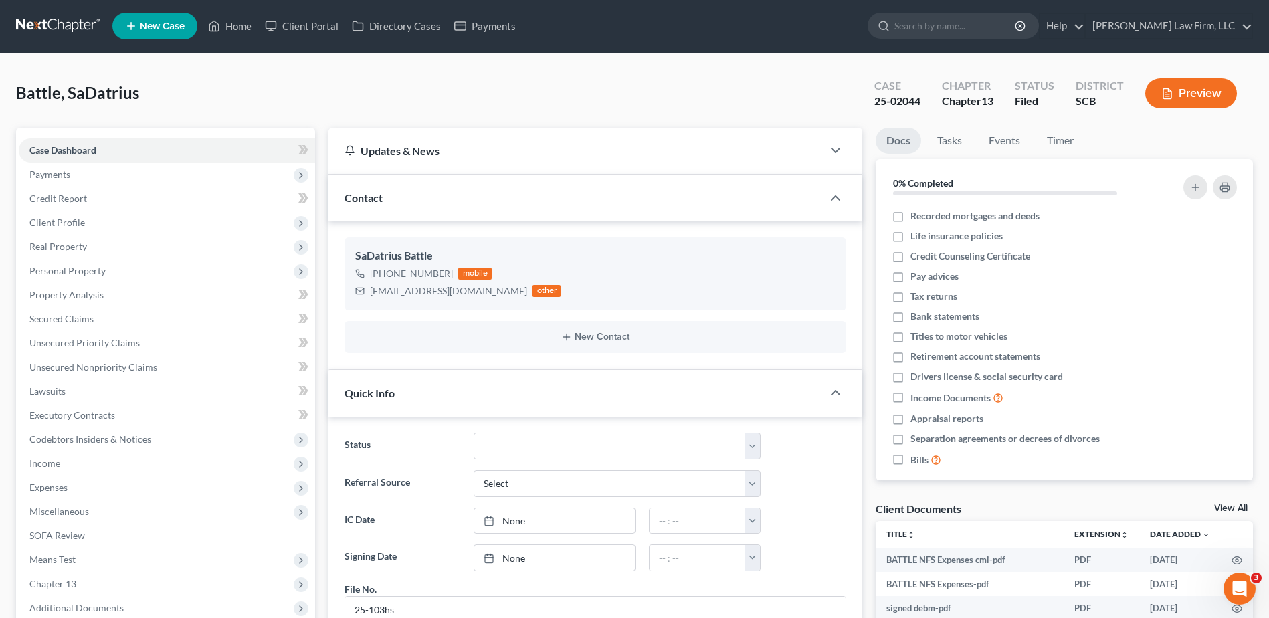
scroll to position [0, 0]
click at [957, 25] on input "search" at bounding box center [956, 26] width 122 height 25
type input "palmer"
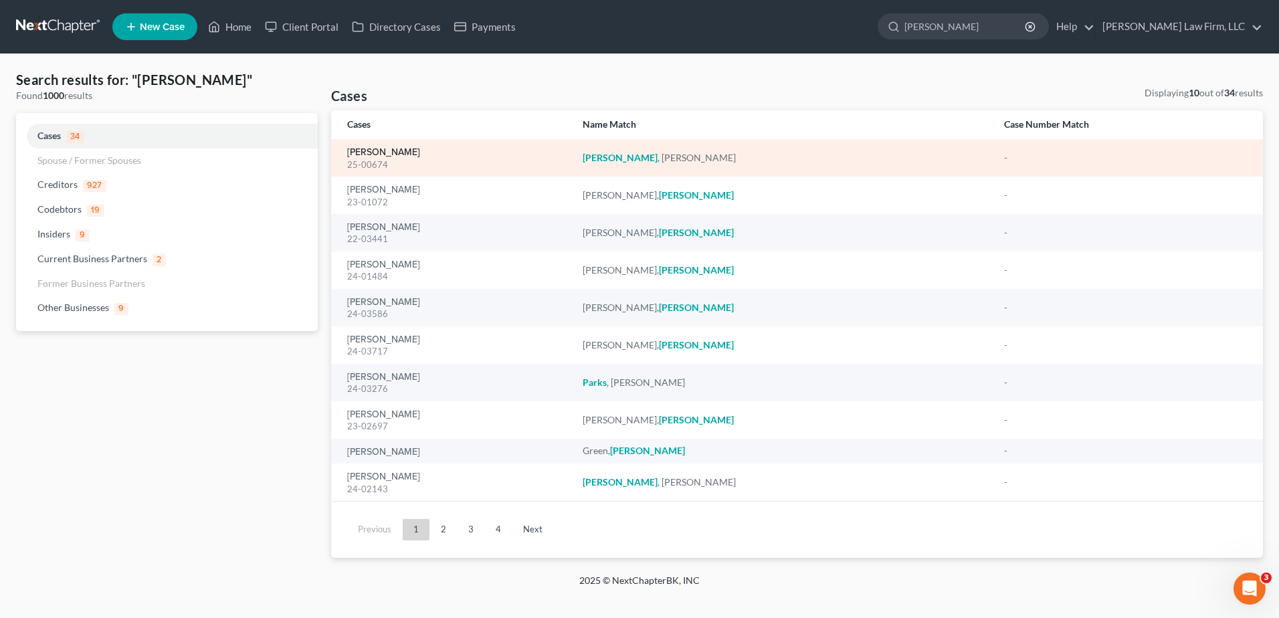
click at [384, 151] on link "Palmer, Christopher" at bounding box center [383, 152] width 73 height 9
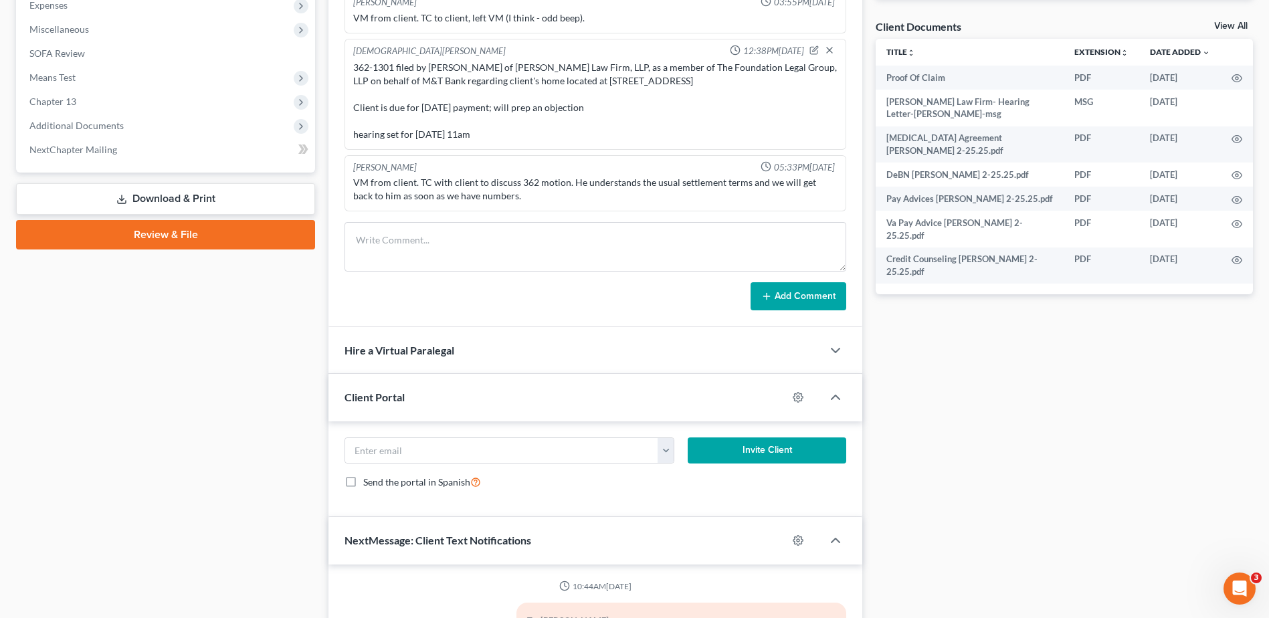
scroll to position [462, 0]
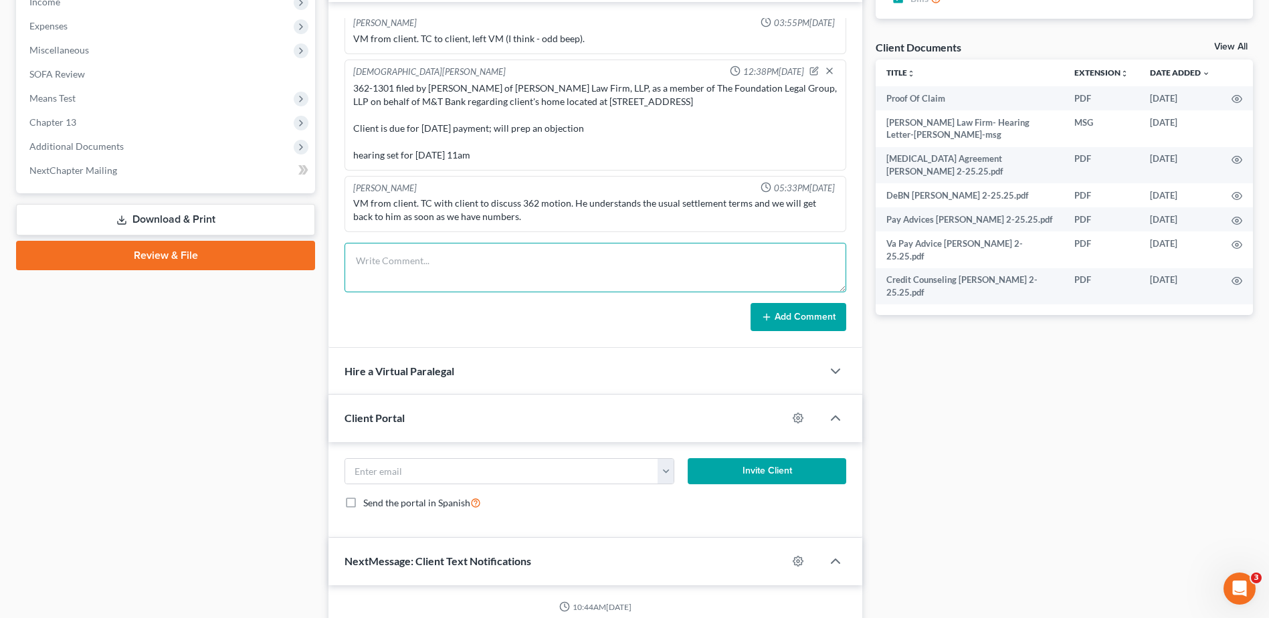
click at [442, 261] on textarea at bounding box center [596, 268] width 502 height 50
type textarea "emailed ashley and jodie and asked for 12 mo cure"
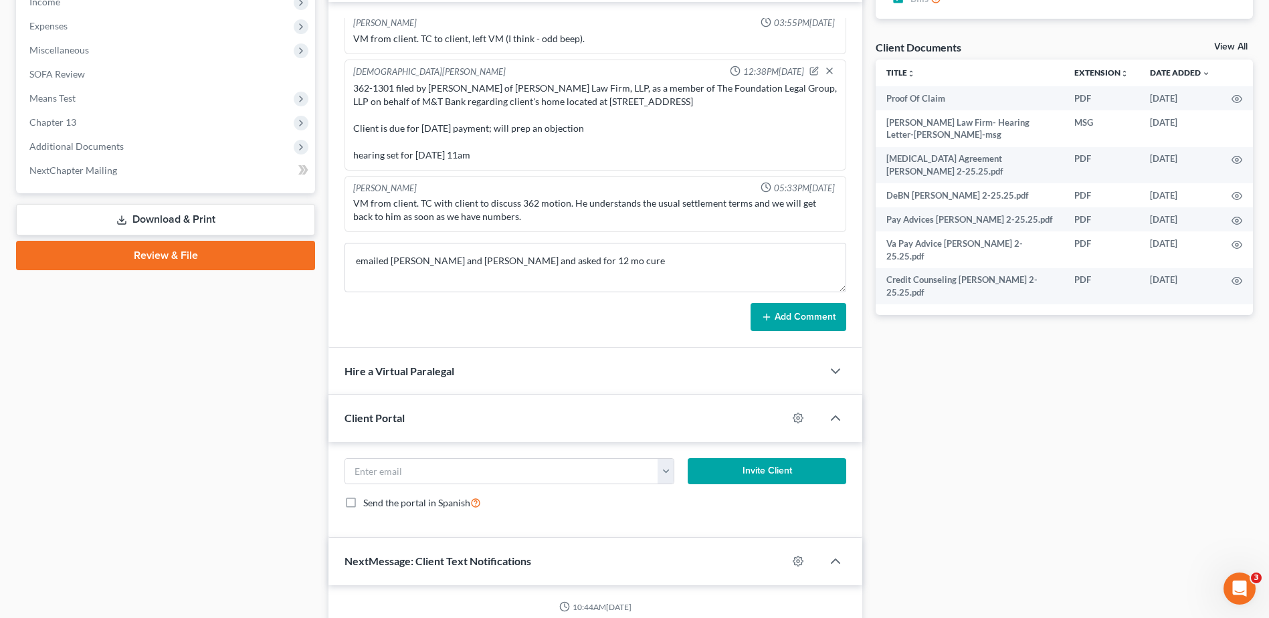
click at [808, 310] on button "Add Comment" at bounding box center [799, 317] width 96 height 28
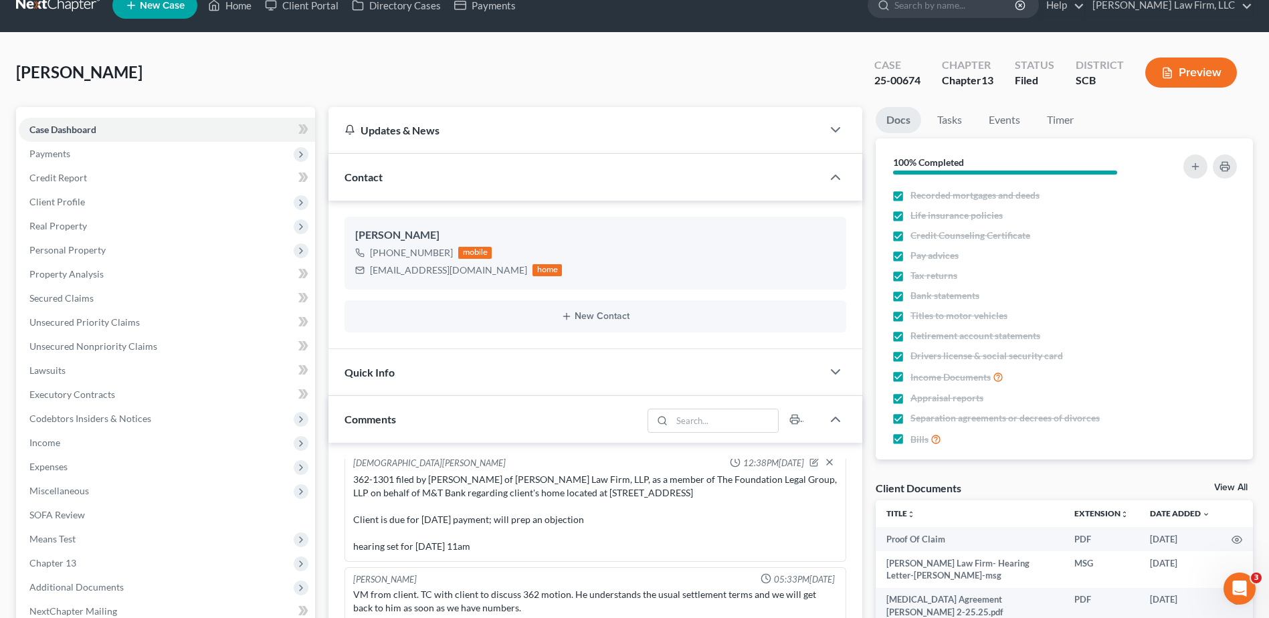
scroll to position [0, 0]
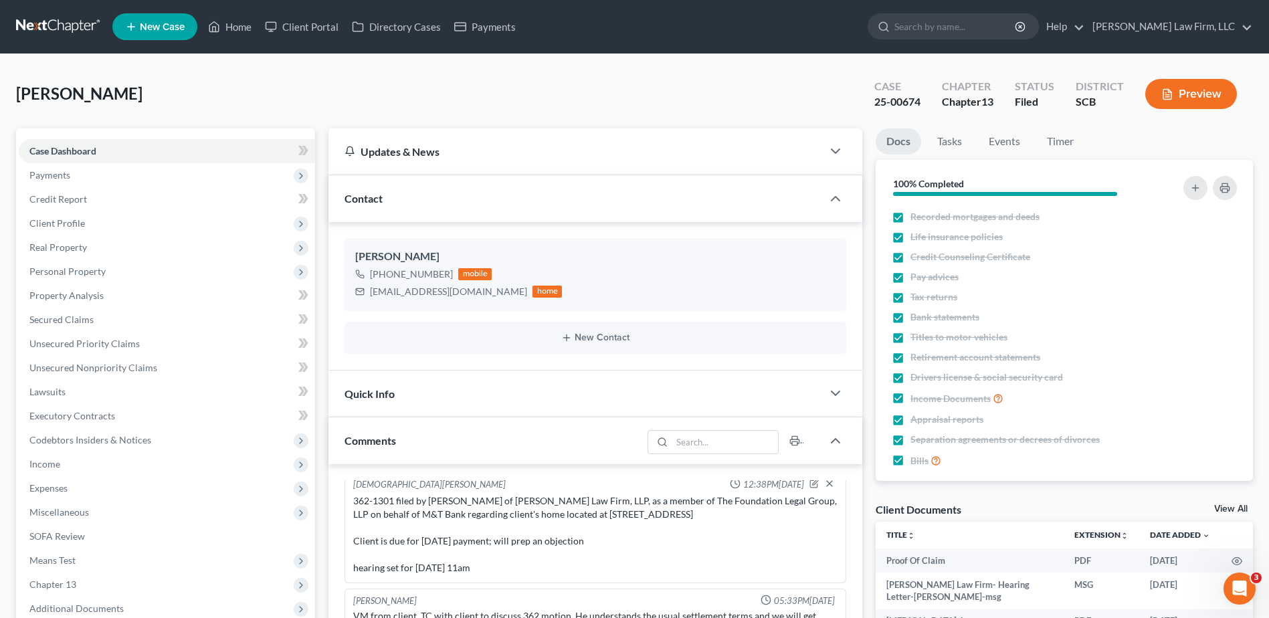
click at [58, 20] on link at bounding box center [59, 27] width 86 height 24
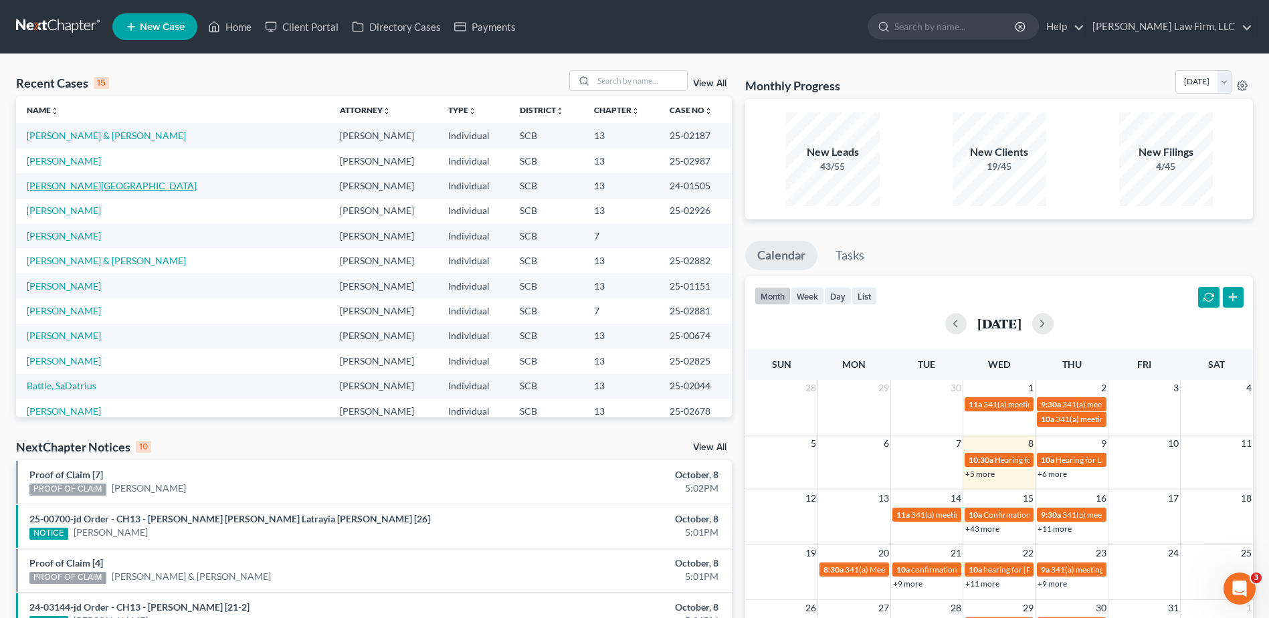
click at [37, 186] on link "Stokes, Yshawn" at bounding box center [112, 185] width 170 height 11
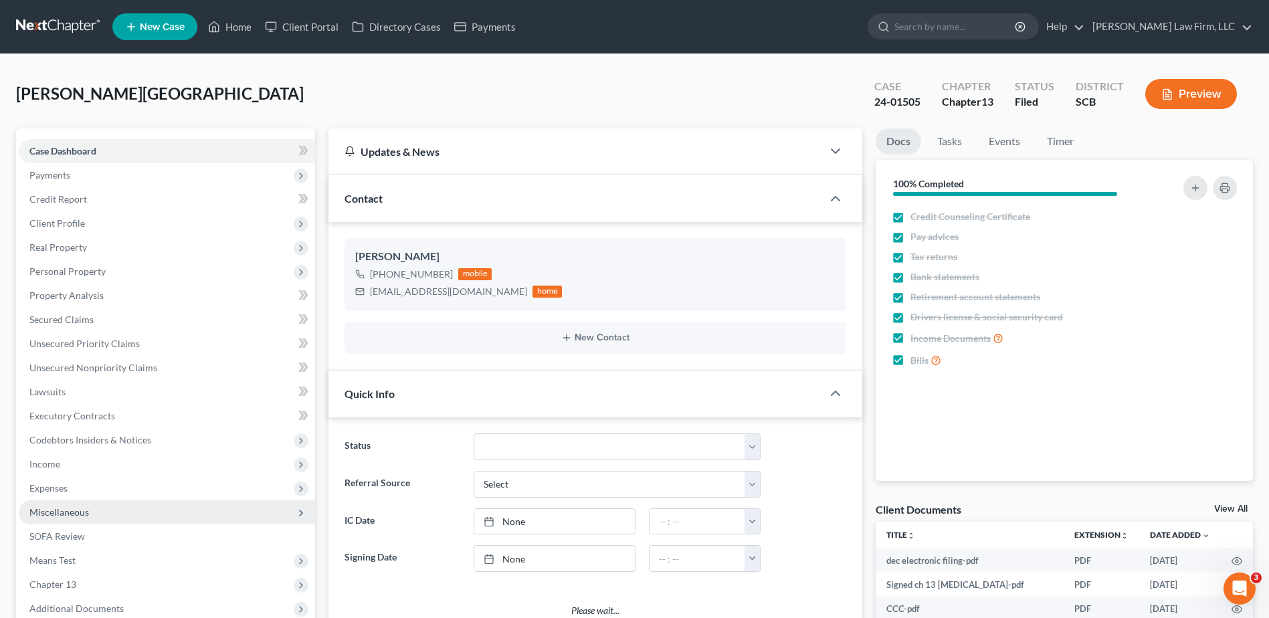
select select "1"
drag, startPoint x: 68, startPoint y: 24, endPoint x: 33, endPoint y: 24, distance: 34.8
click at [68, 24] on link at bounding box center [59, 27] width 86 height 24
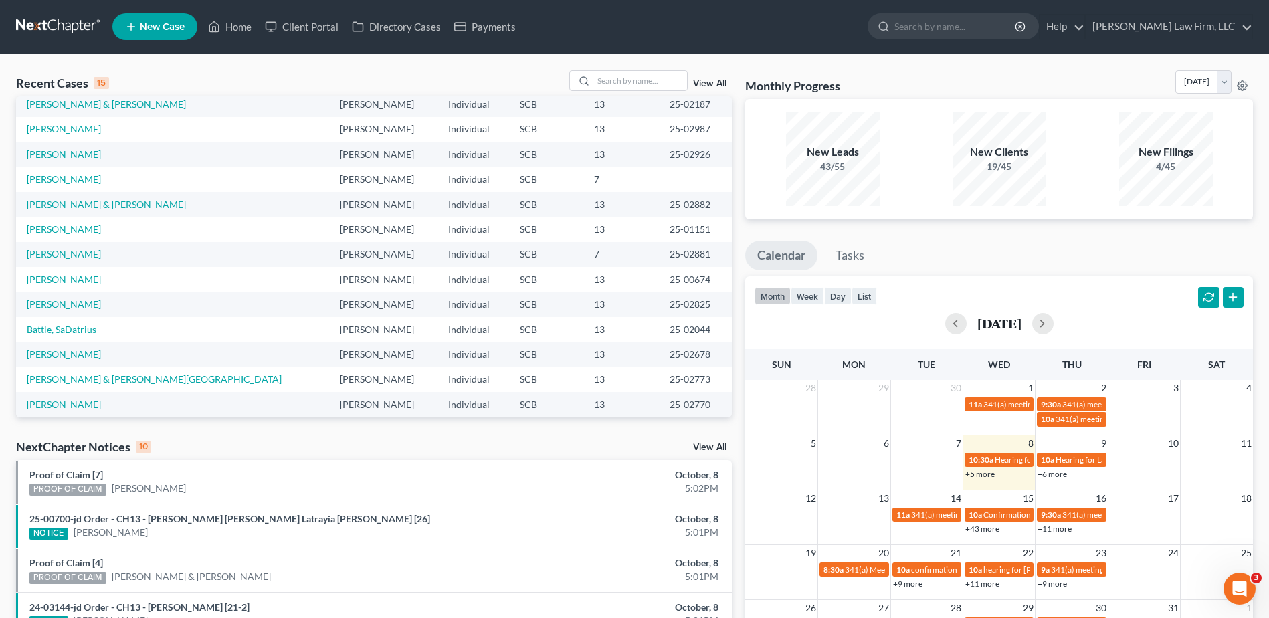
scroll to position [92, 0]
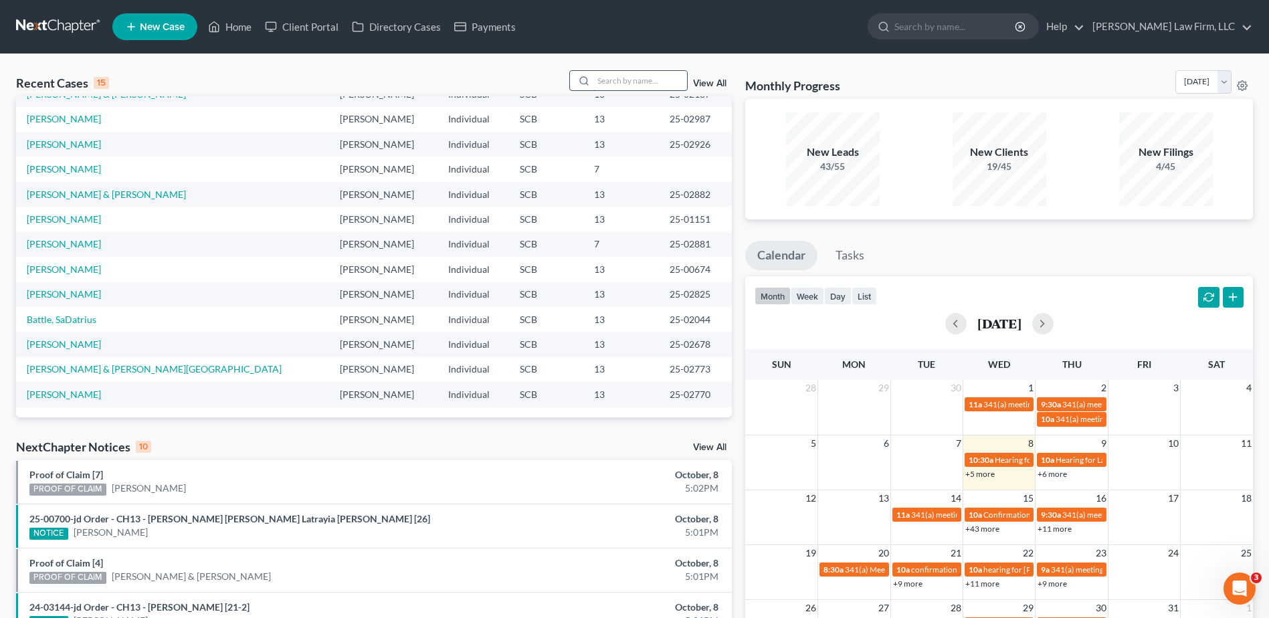
click at [619, 84] on input "search" at bounding box center [641, 80] width 94 height 19
type input "blyston"
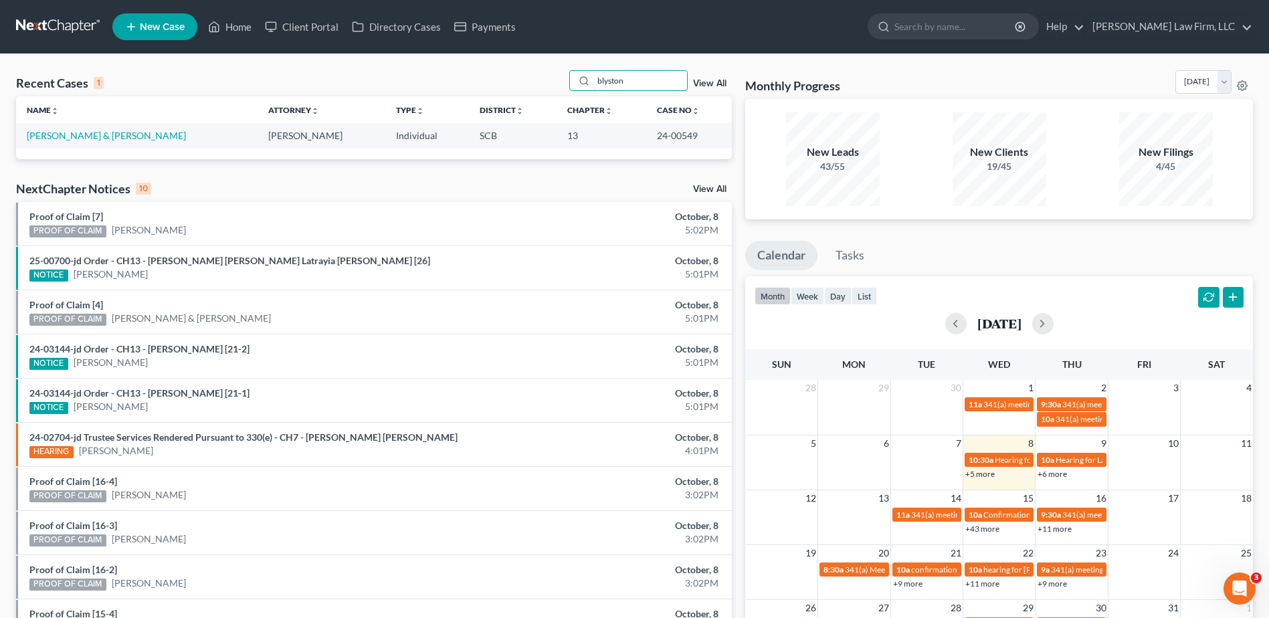
scroll to position [0, 0]
click at [100, 131] on link "Blystone, Thomas & Rachael" at bounding box center [106, 135] width 159 height 11
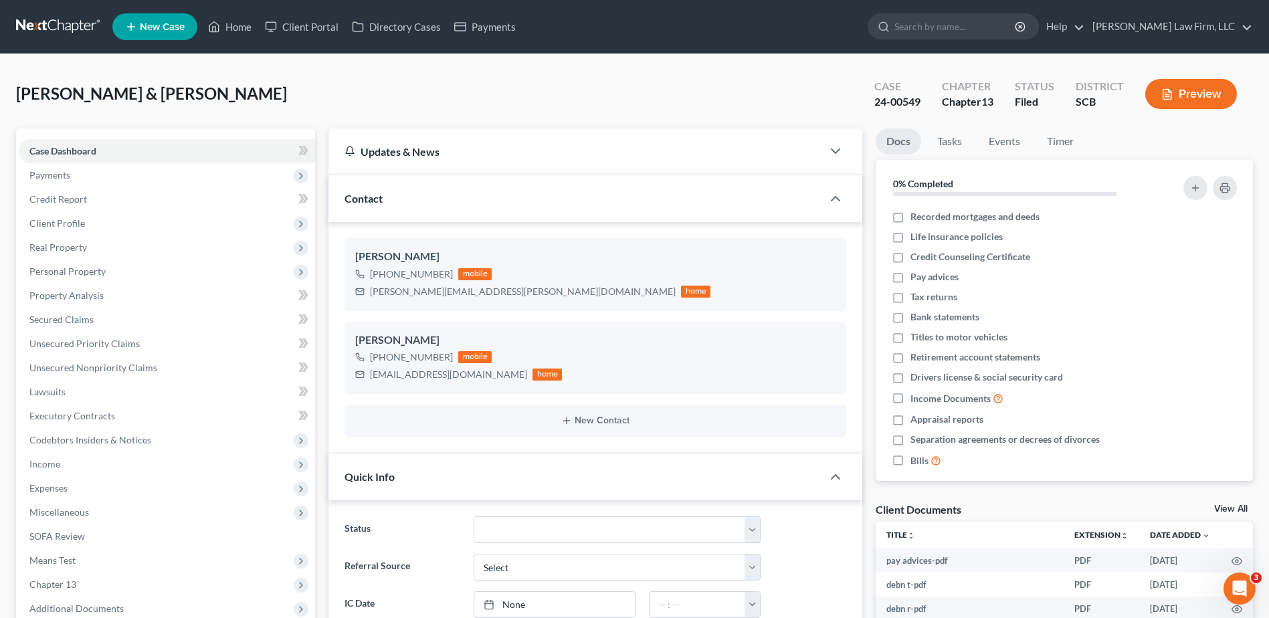
select select "0"
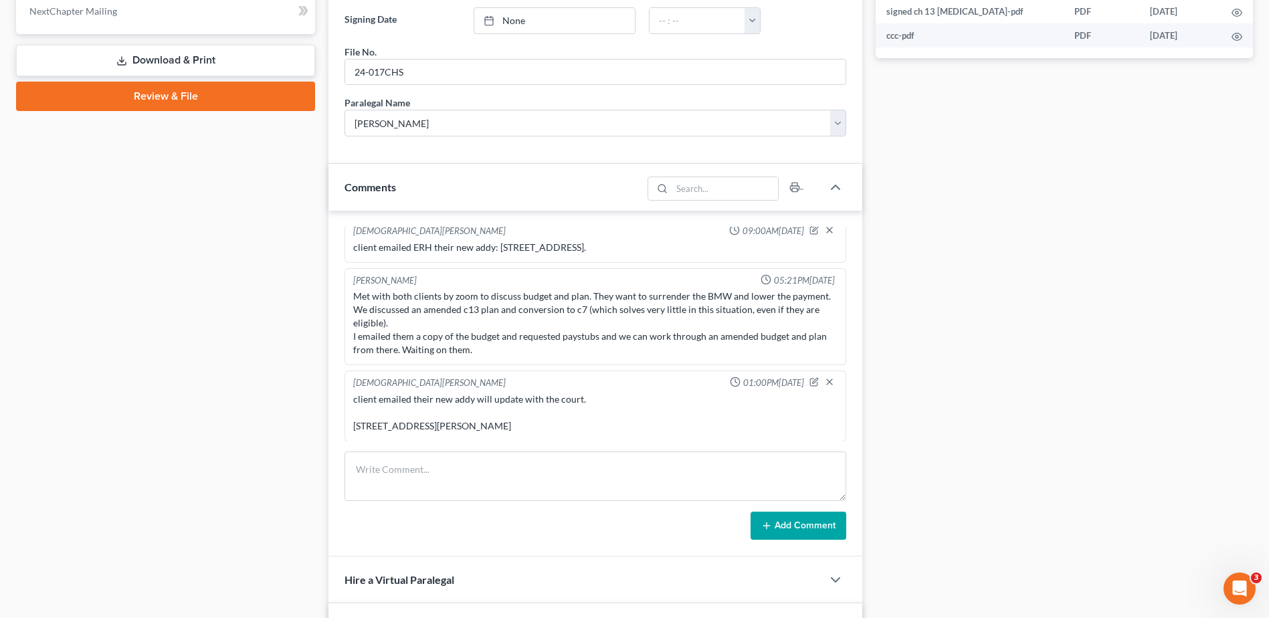
scroll to position [736, 0]
